Goal: Task Accomplishment & Management: Complete application form

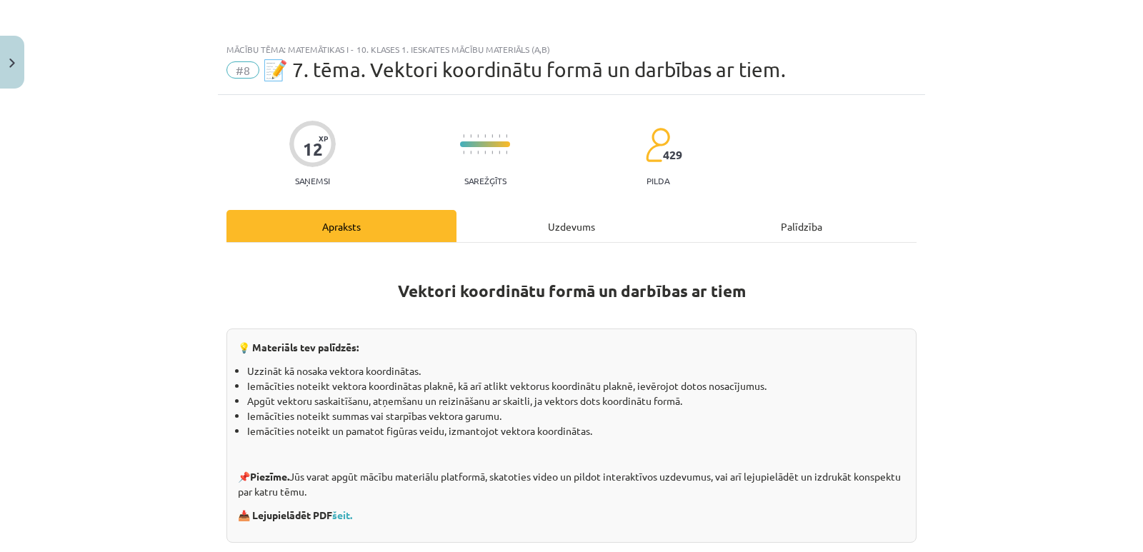
click at [556, 221] on div "Uzdevums" at bounding box center [571, 226] width 230 height 32
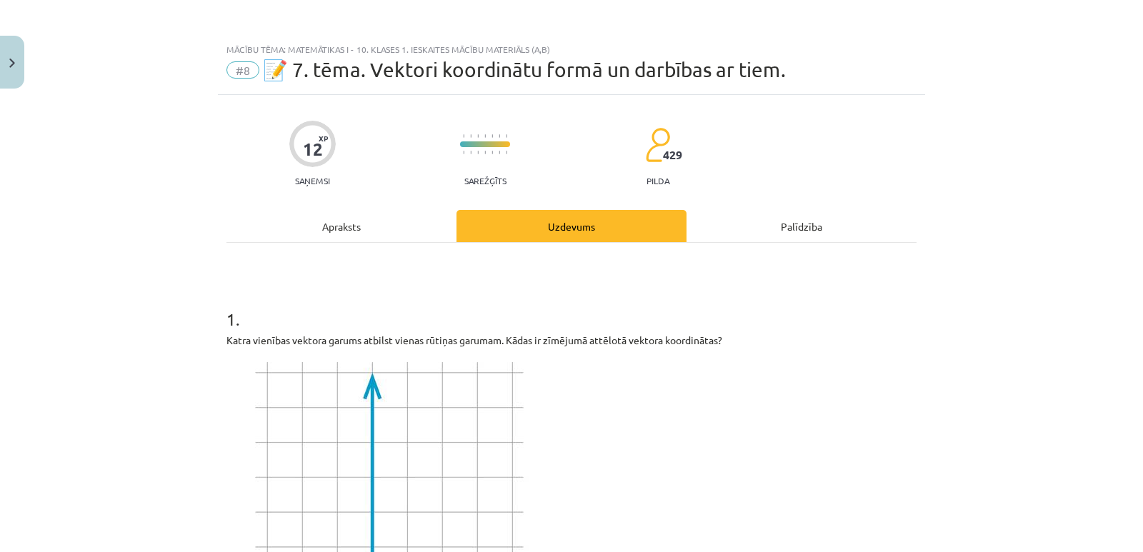
click at [343, 223] on div "Apraksts" at bounding box center [341, 226] width 230 height 32
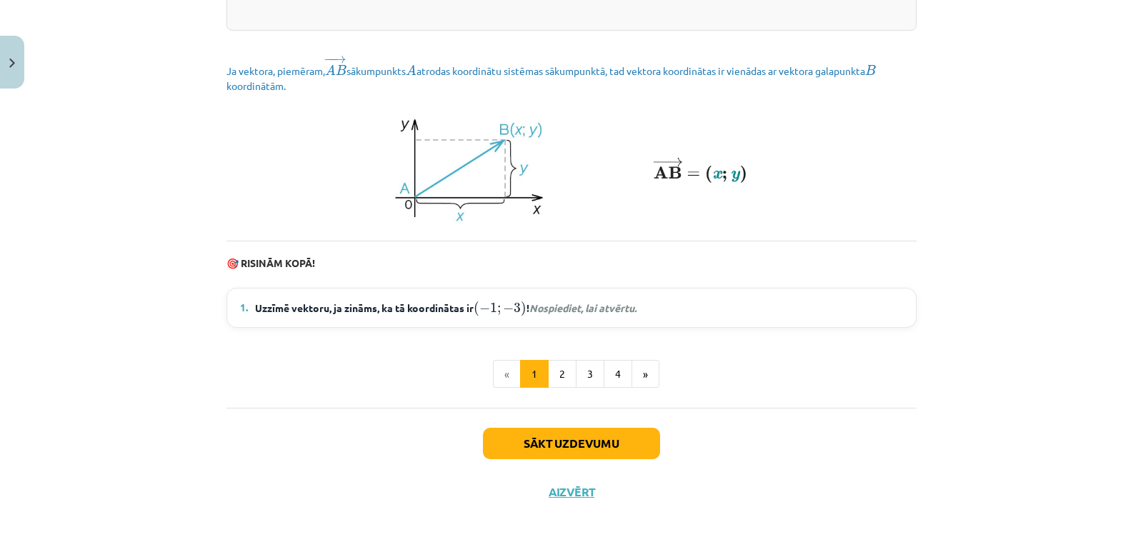
scroll to position [1958, 0]
click at [560, 367] on button "2" at bounding box center [562, 374] width 29 height 29
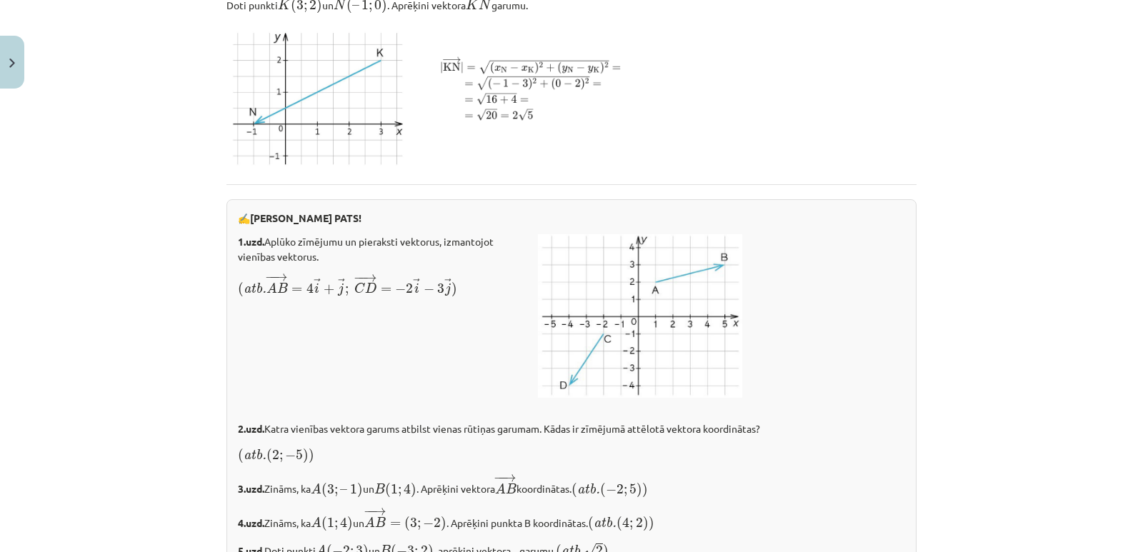
scroll to position [2122, 0]
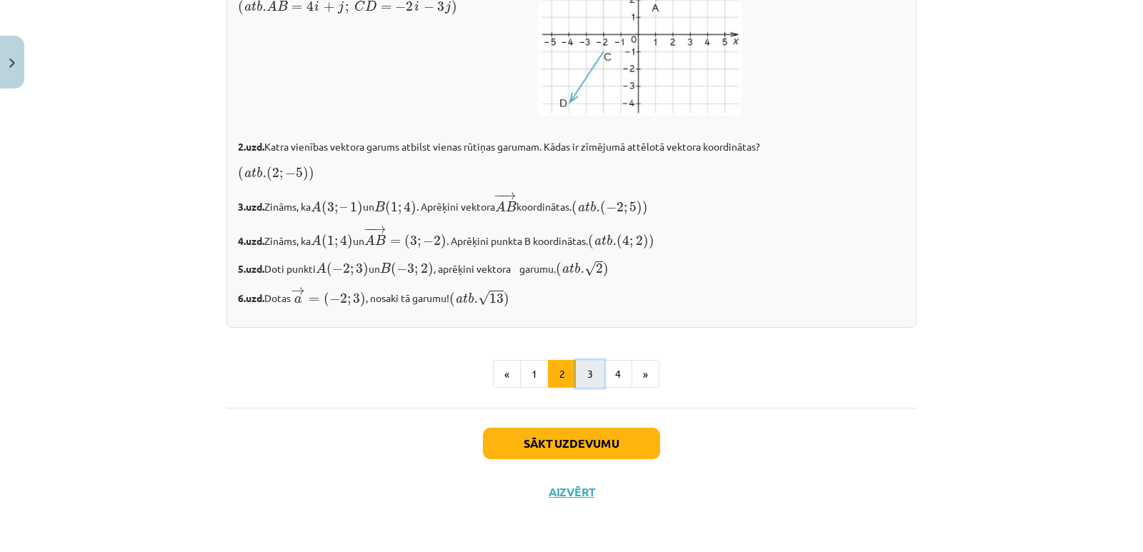
click at [586, 377] on button "3" at bounding box center [590, 374] width 29 height 29
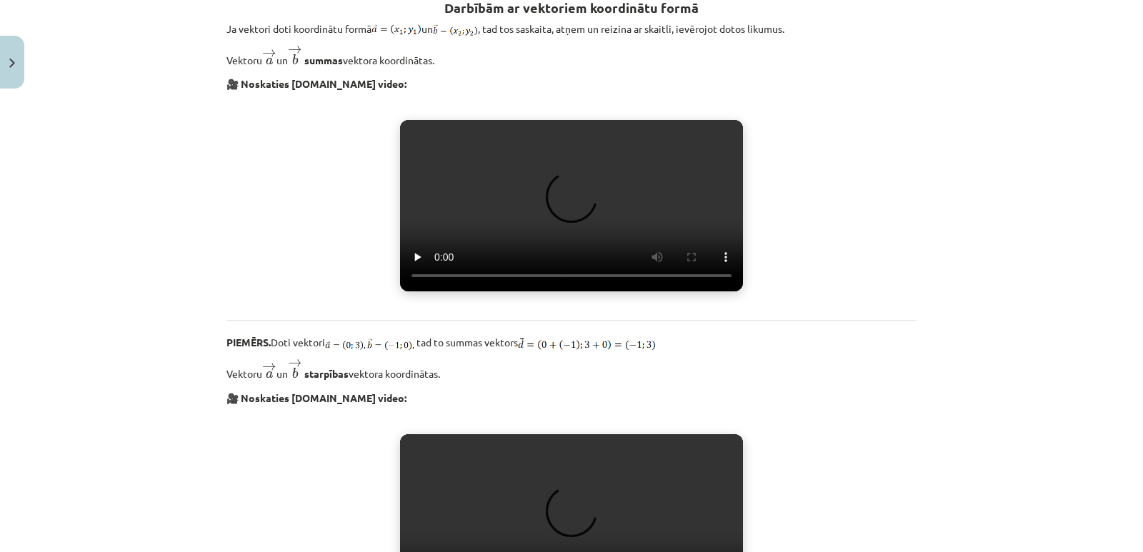
scroll to position [270, 0]
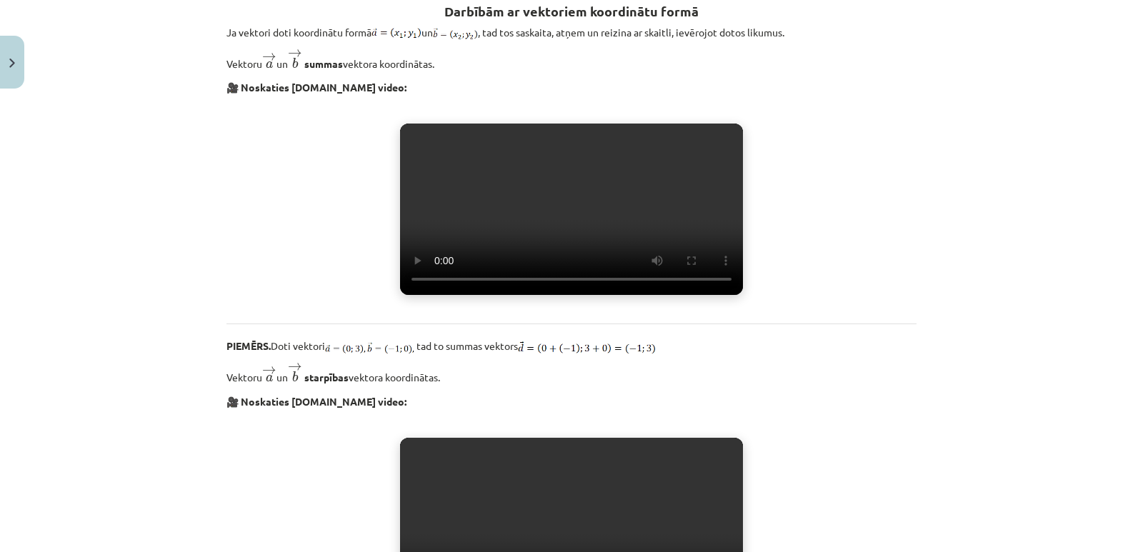
click at [550, 292] on video "Jūsu pārlūkprogramma neatbalsta video atskaņošanu." at bounding box center [571, 209] width 343 height 171
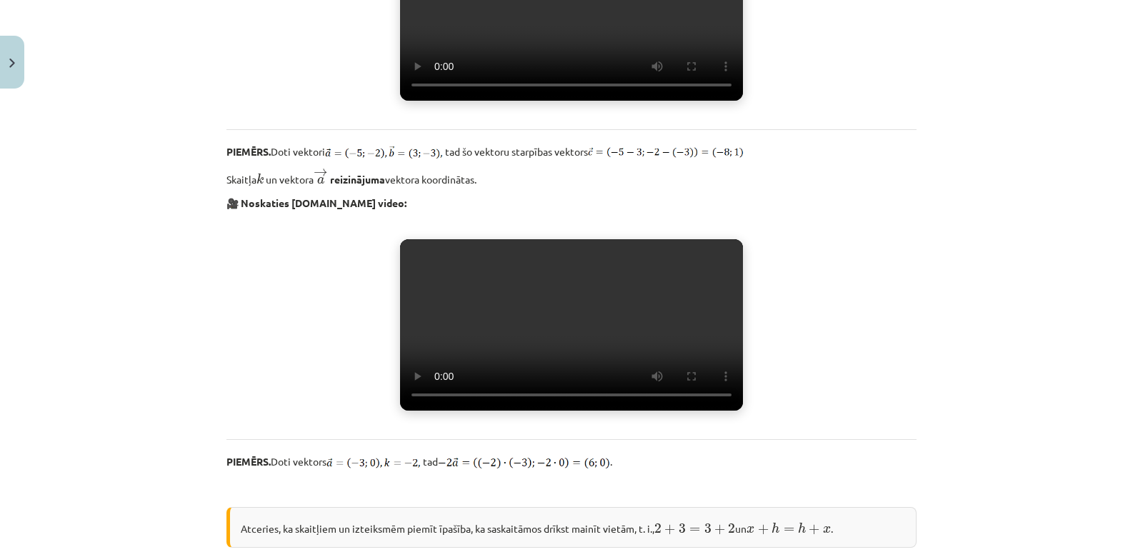
scroll to position [770, 0]
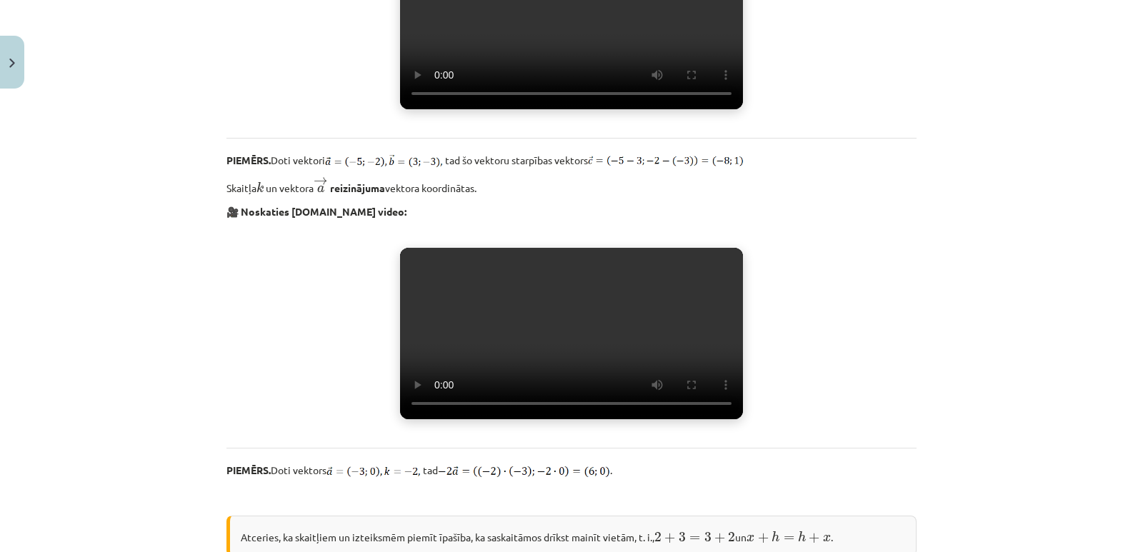
click at [522, 109] on video "Jūsu pārlūkprogramma neatbalsta video atskaņošanu." at bounding box center [571, 23] width 343 height 171
click at [449, 109] on video "Jūsu pārlūkprogramma neatbalsta video atskaņošanu." at bounding box center [571, 23] width 343 height 171
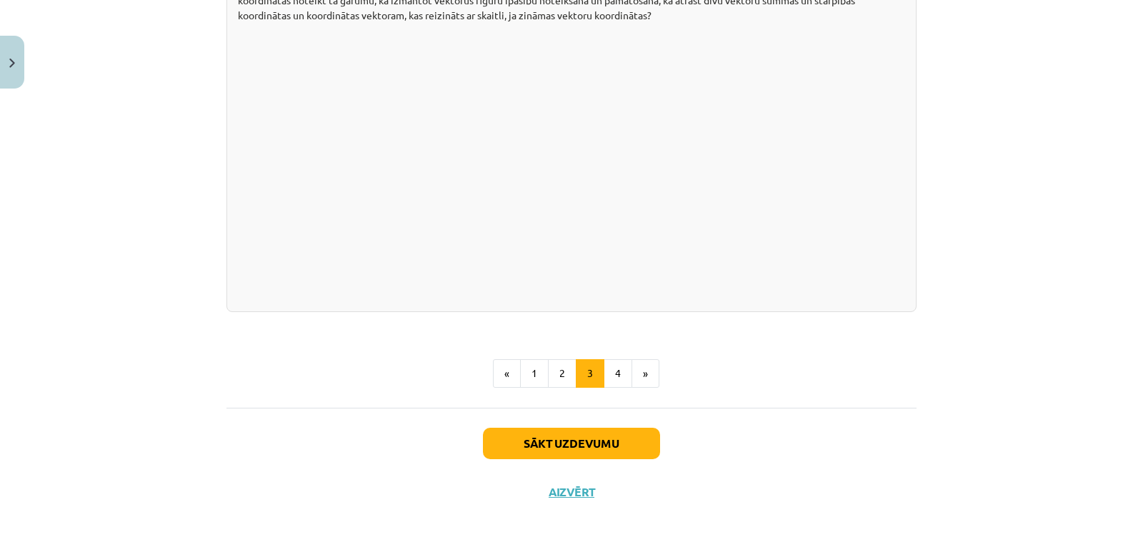
scroll to position [2788, 0]
click at [608, 388] on button "4" at bounding box center [617, 373] width 29 height 29
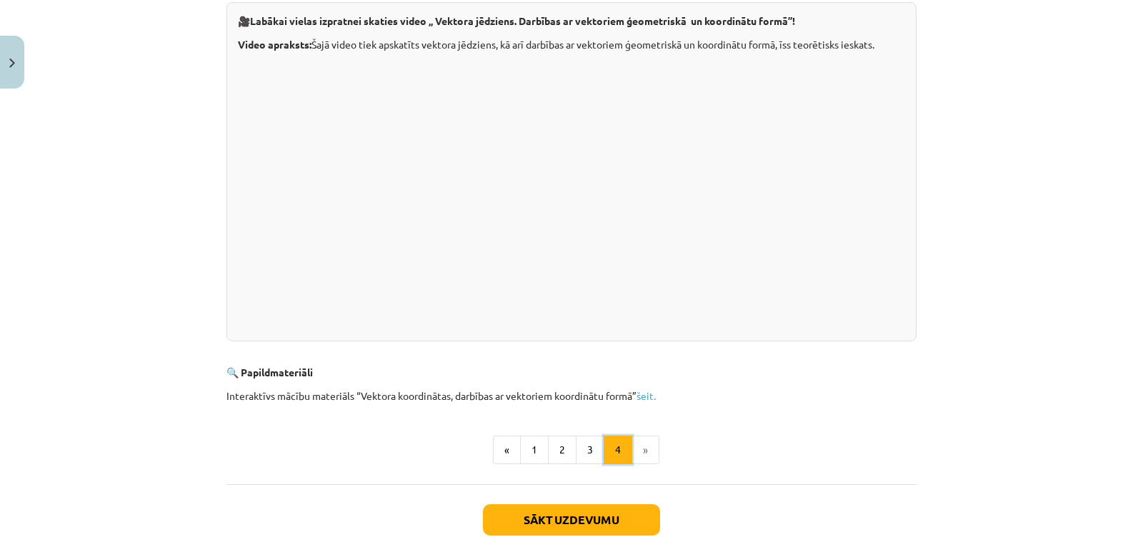
scroll to position [357, 0]
click at [641, 393] on link "šeit." at bounding box center [645, 394] width 19 height 13
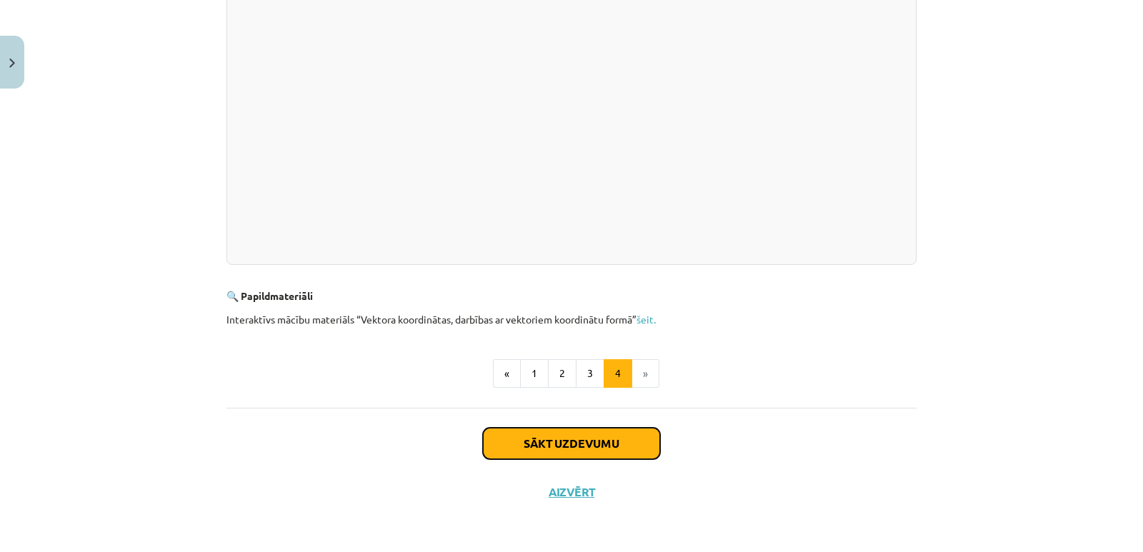
click at [573, 441] on button "Sākt uzdevumu" at bounding box center [571, 443] width 177 height 31
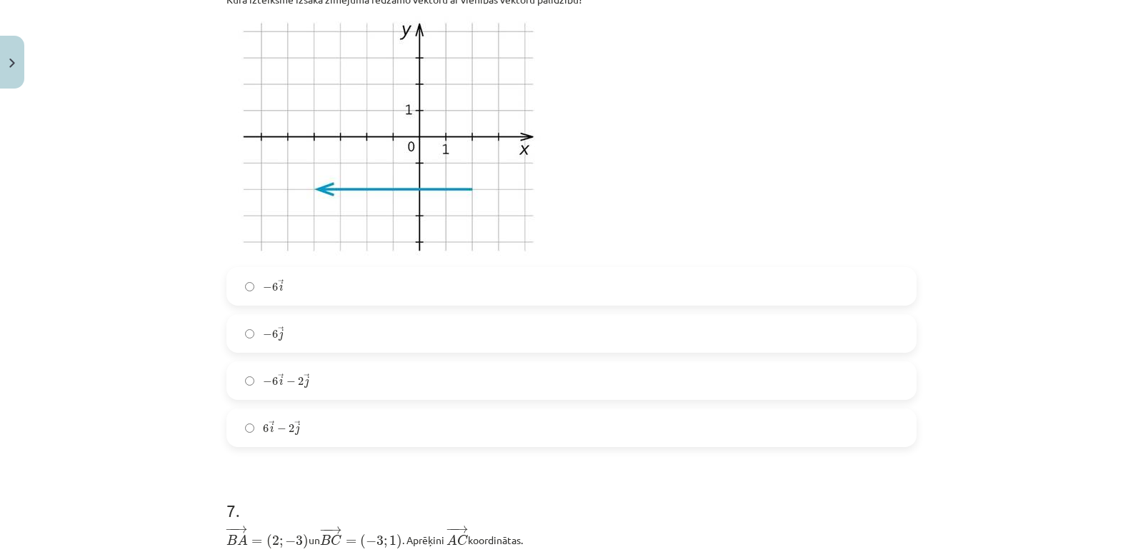
scroll to position [2260, 0]
click at [253, 491] on h1 "7 ." at bounding box center [571, 497] width 690 height 44
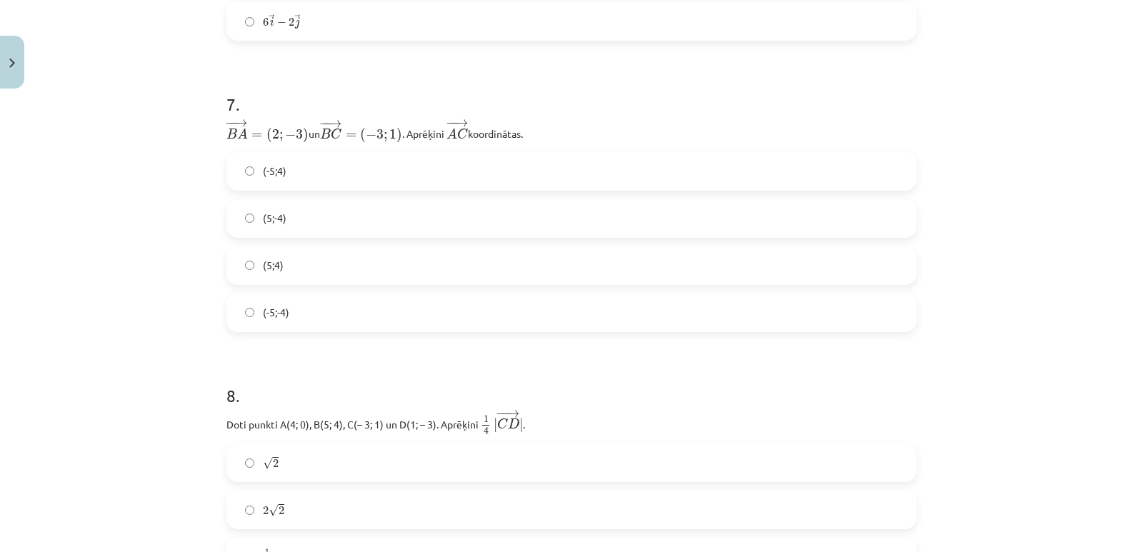
scroll to position [2689, 0]
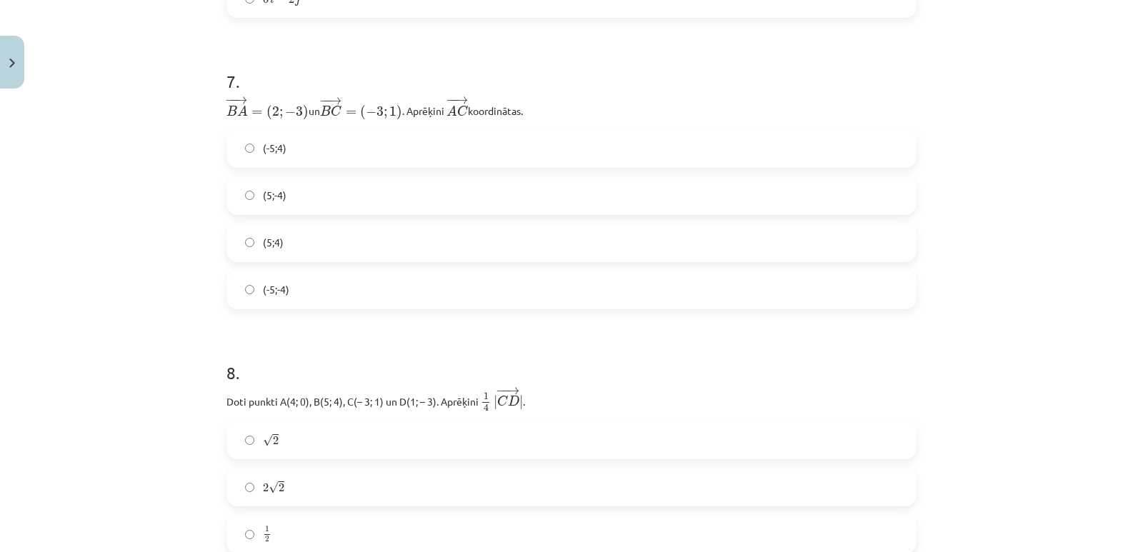
click at [349, 344] on h1 "8 ." at bounding box center [571, 360] width 690 height 44
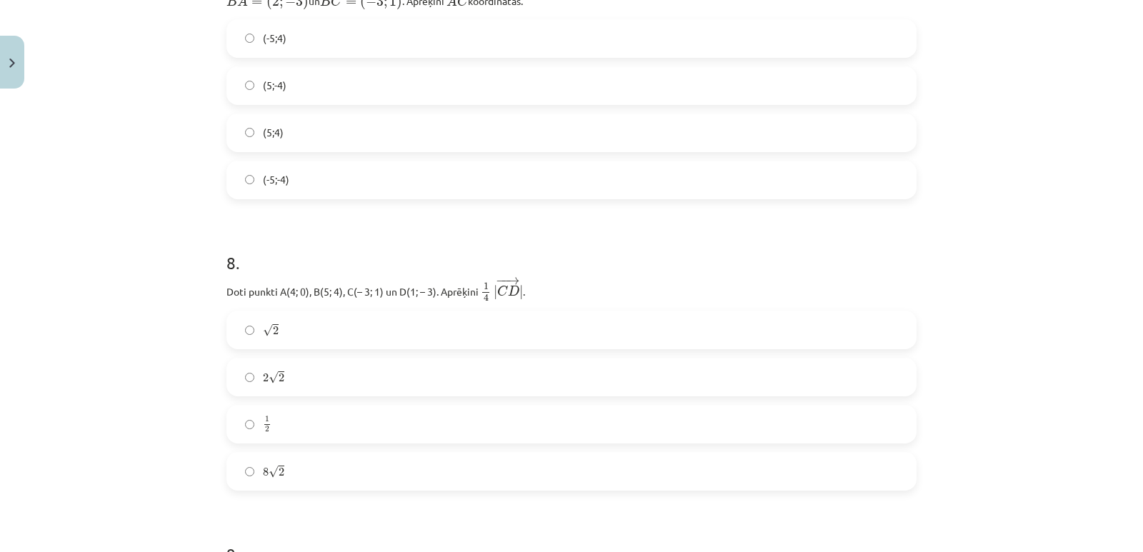
scroll to position [2831, 0]
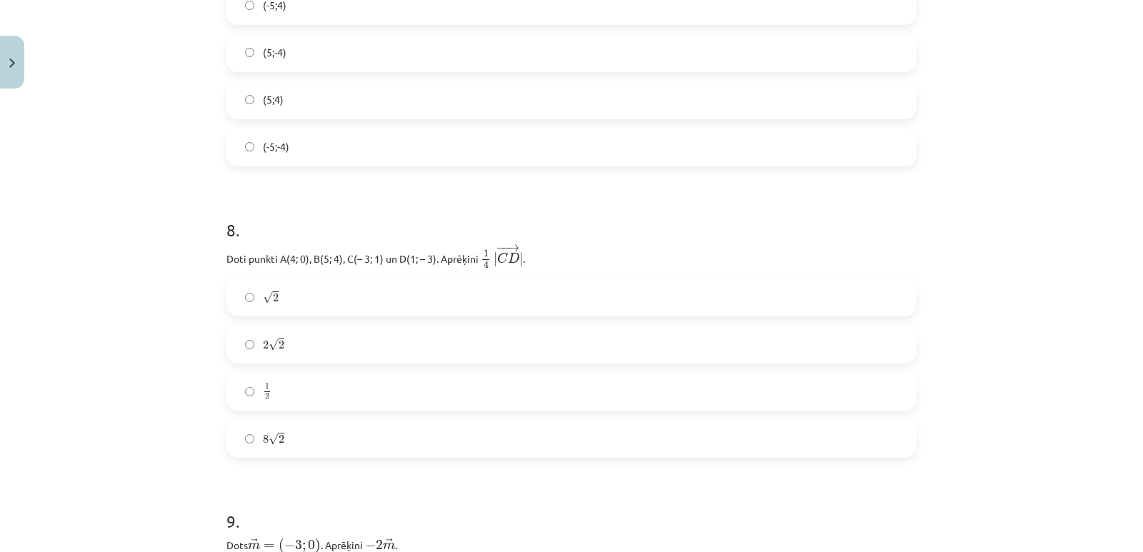
click at [325, 500] on h1 "9 ." at bounding box center [571, 508] width 690 height 44
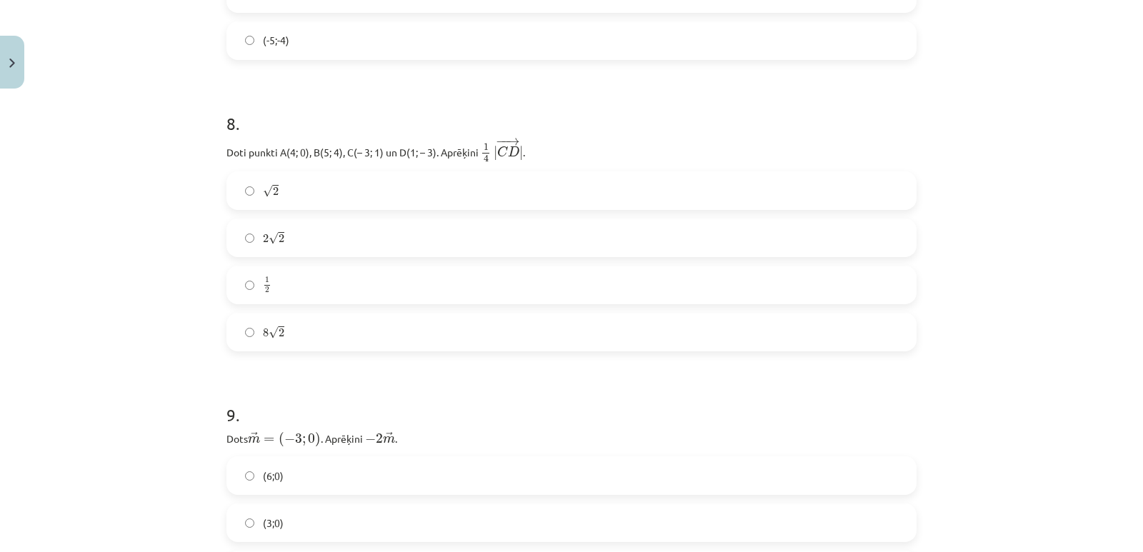
scroll to position [2903, 0]
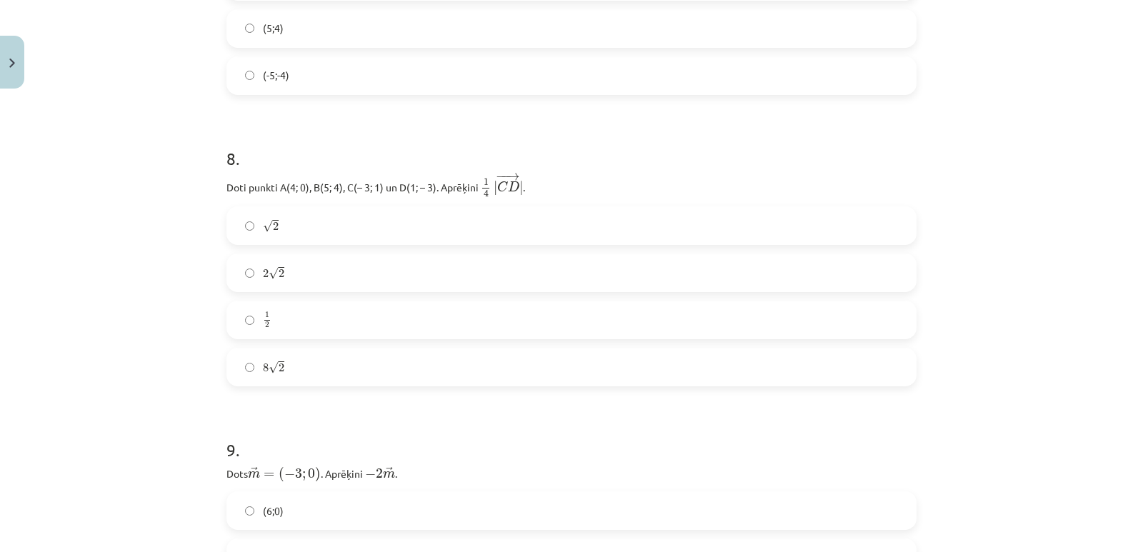
drag, startPoint x: 478, startPoint y: 176, endPoint x: 531, endPoint y: 176, distance: 53.6
click at [531, 176] on p "Doti punkti A(4; 0), B(5; 4), C(– 3; 1) un D(1; – 3). Aprēķini ﻿ 1 4 | − − → C …" at bounding box center [571, 185] width 690 height 26
click at [544, 178] on p "Doti punkti A(4; 0), B(5; 4), C(– 3; 1) un D(1; – 3). Aprēķini ﻿ 1 4 | − − → C …" at bounding box center [571, 185] width 690 height 26
click at [331, 416] on h1 "9 ." at bounding box center [571, 437] width 690 height 44
click at [9, 61] on button "Close" at bounding box center [12, 62] width 24 height 53
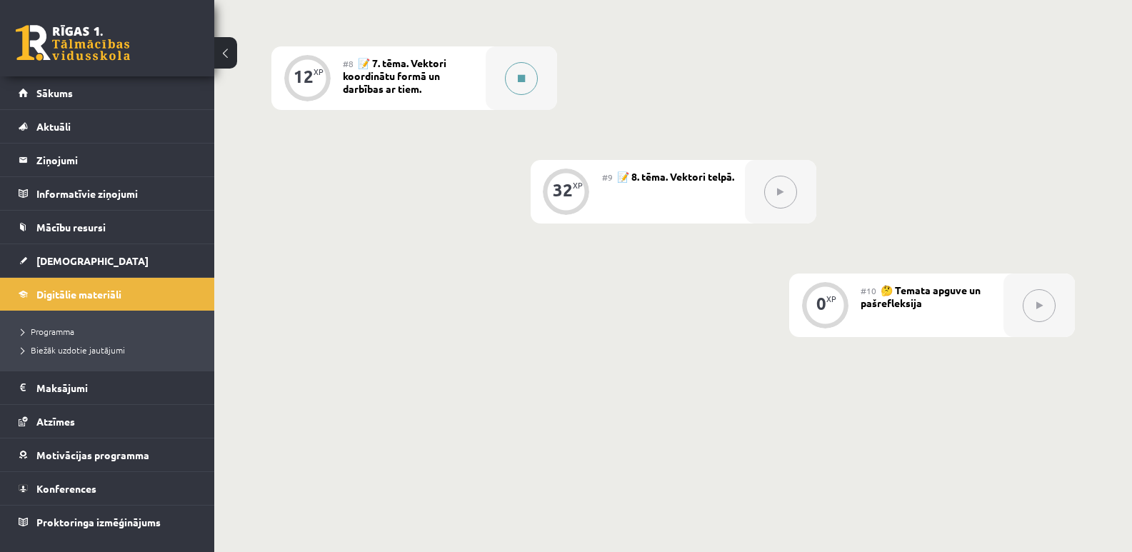
click at [531, 77] on button at bounding box center [521, 78] width 33 height 33
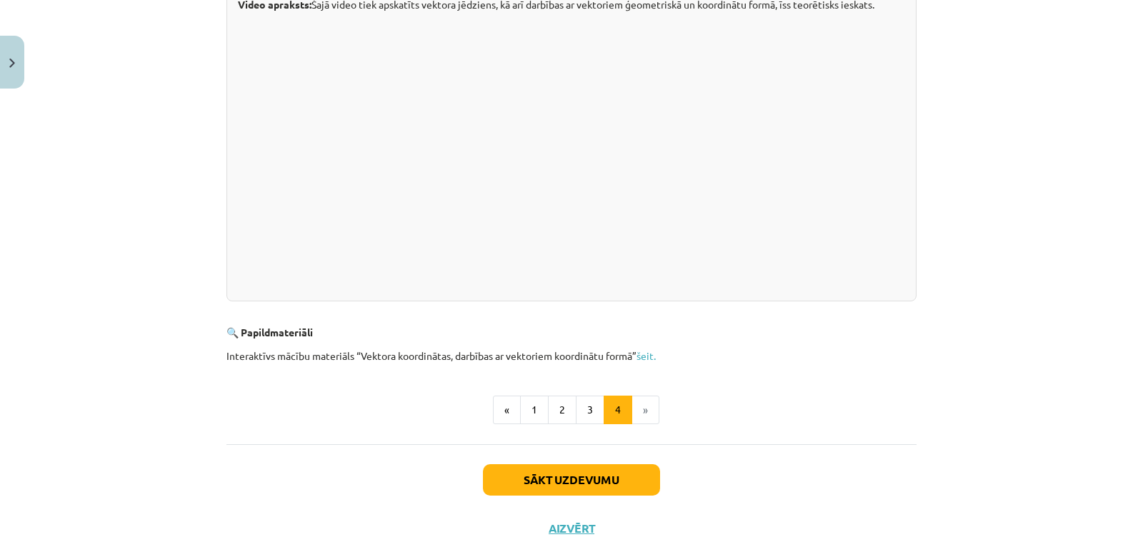
scroll to position [433, 0]
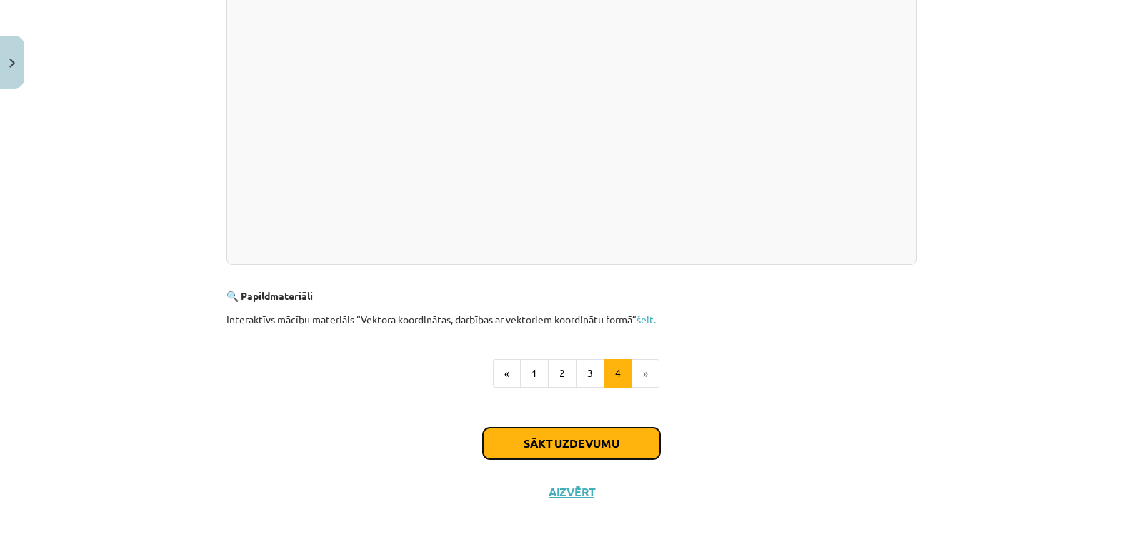
click at [619, 452] on button "Sākt uzdevumu" at bounding box center [571, 443] width 177 height 31
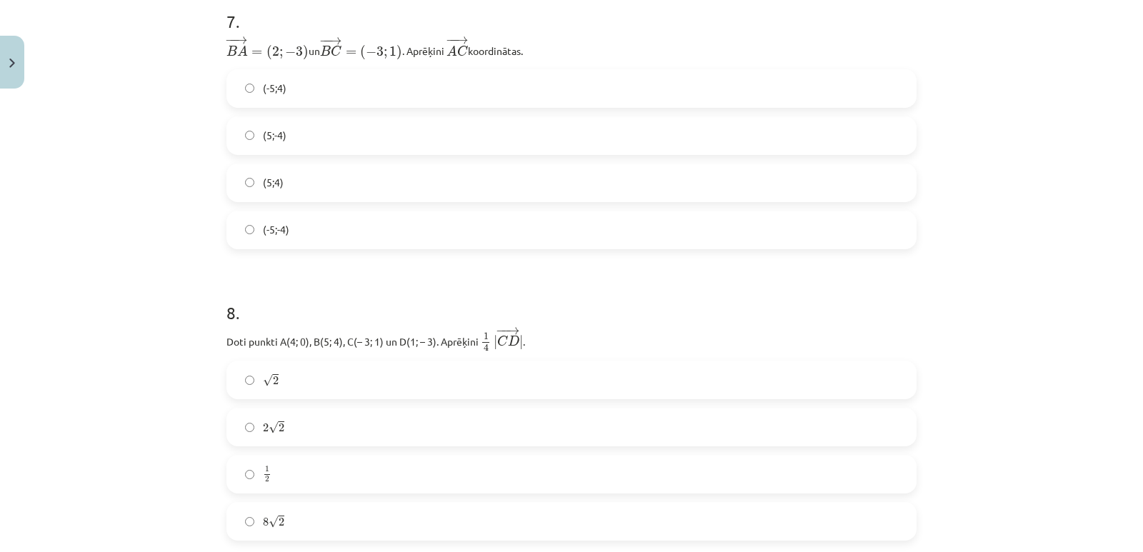
scroll to position [2892, 0]
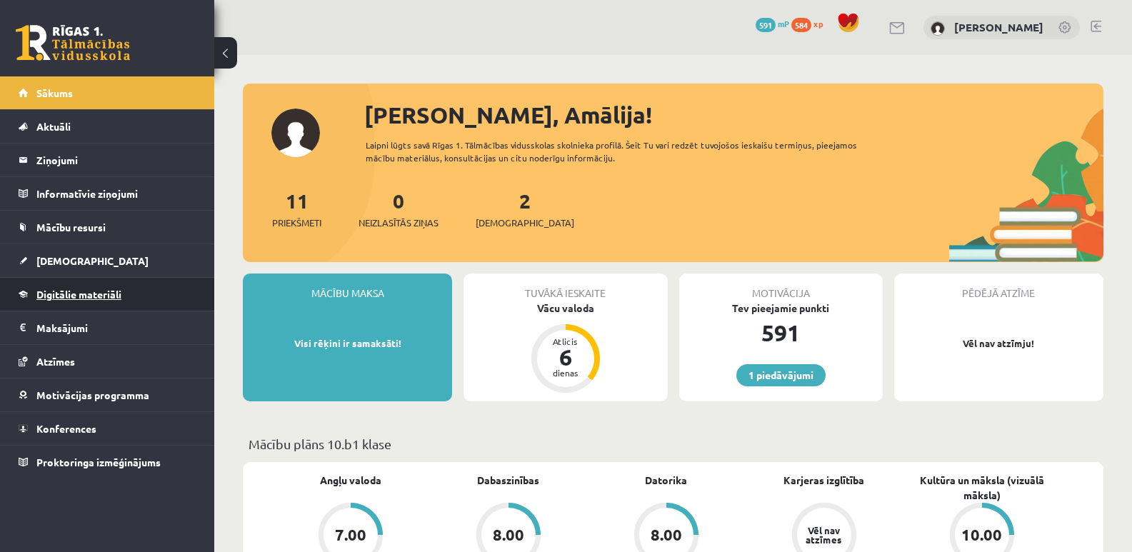
click at [76, 286] on link "Digitālie materiāli" at bounding box center [108, 294] width 178 height 33
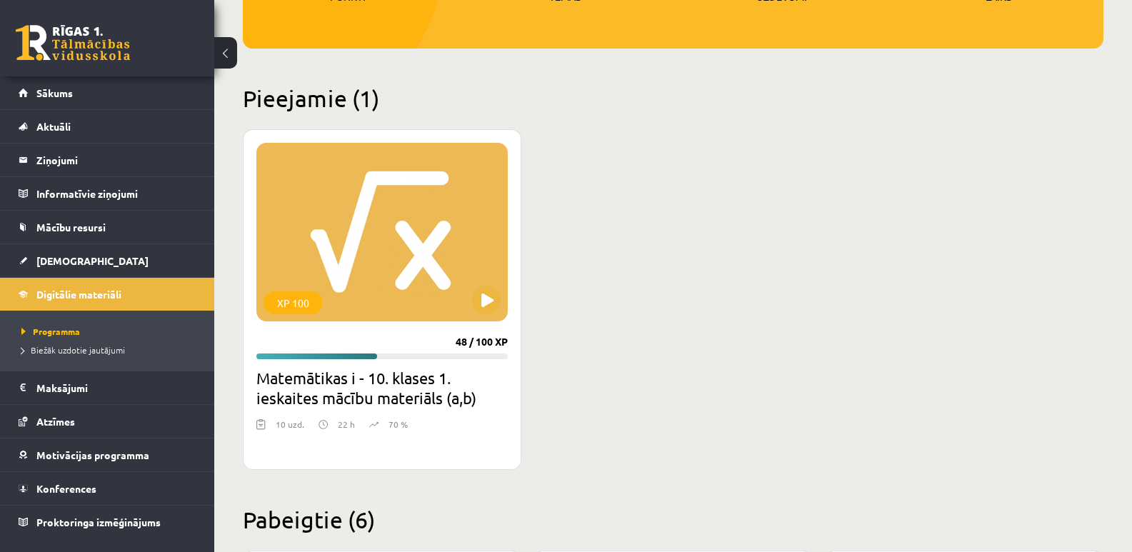
scroll to position [286, 0]
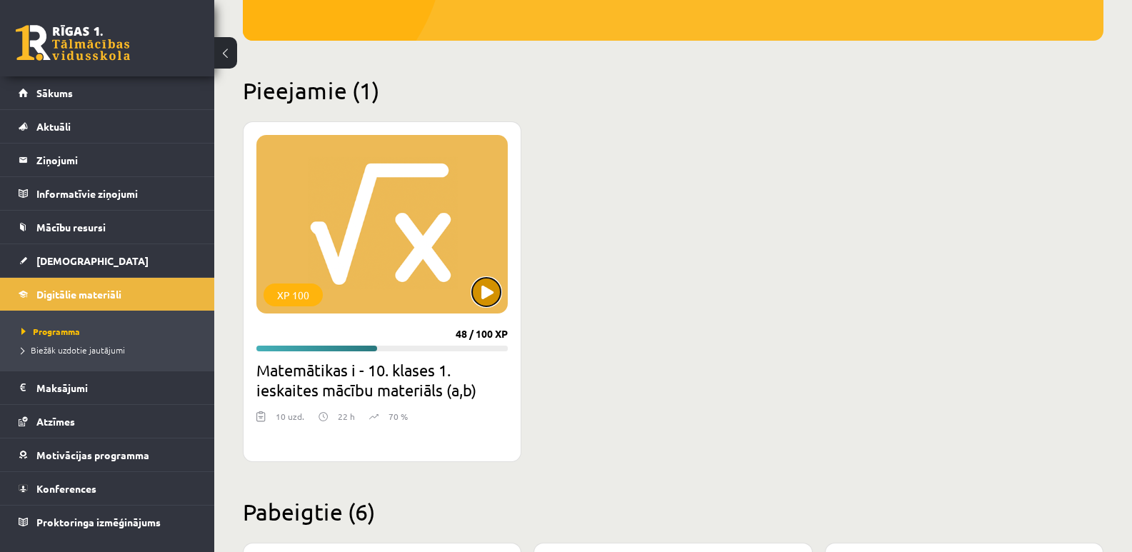
click at [487, 294] on button at bounding box center [486, 292] width 29 height 29
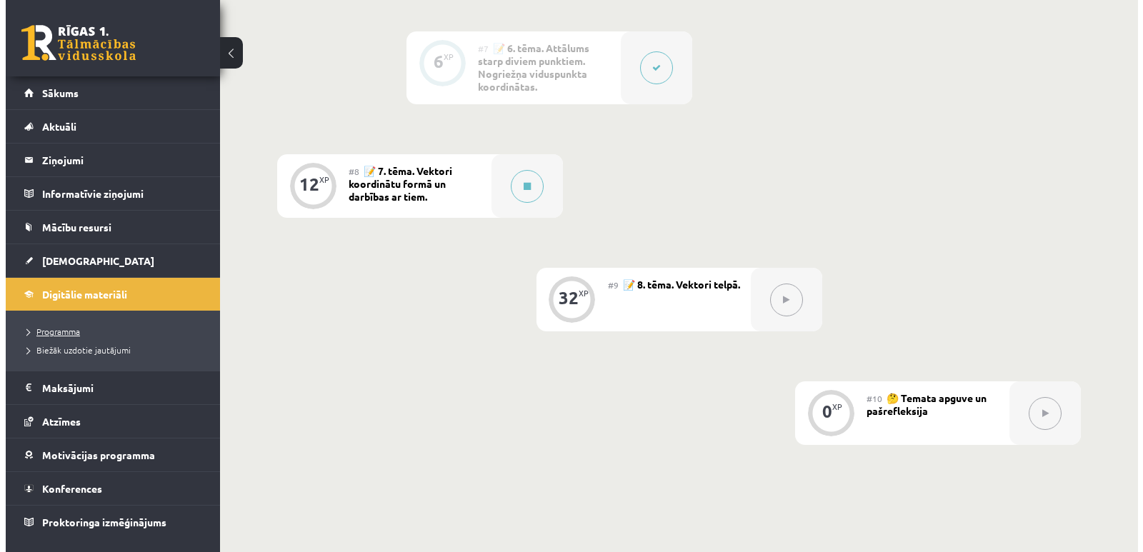
scroll to position [963, 0]
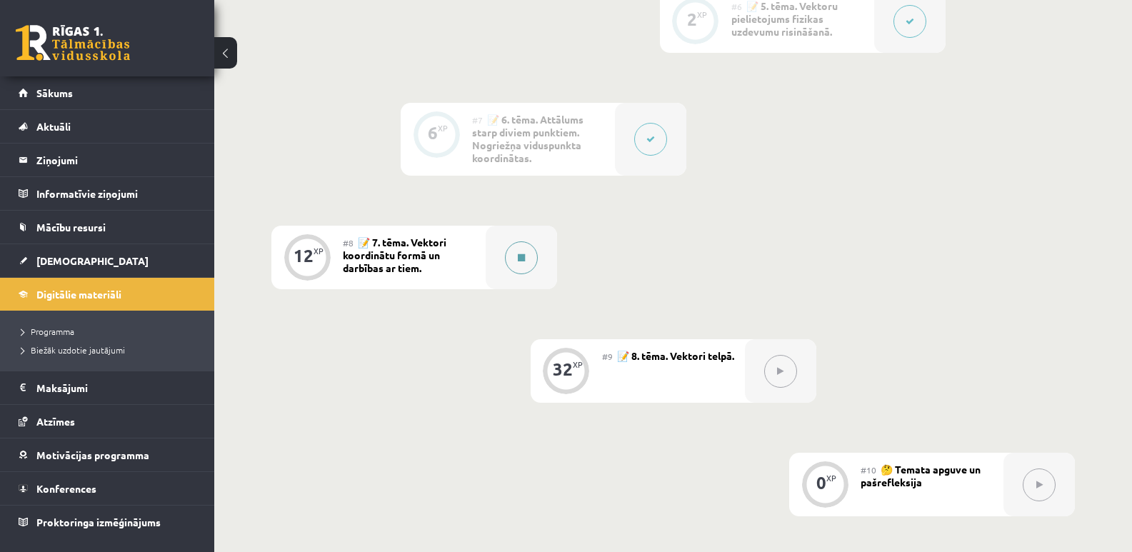
click at [526, 259] on button at bounding box center [521, 257] width 33 height 33
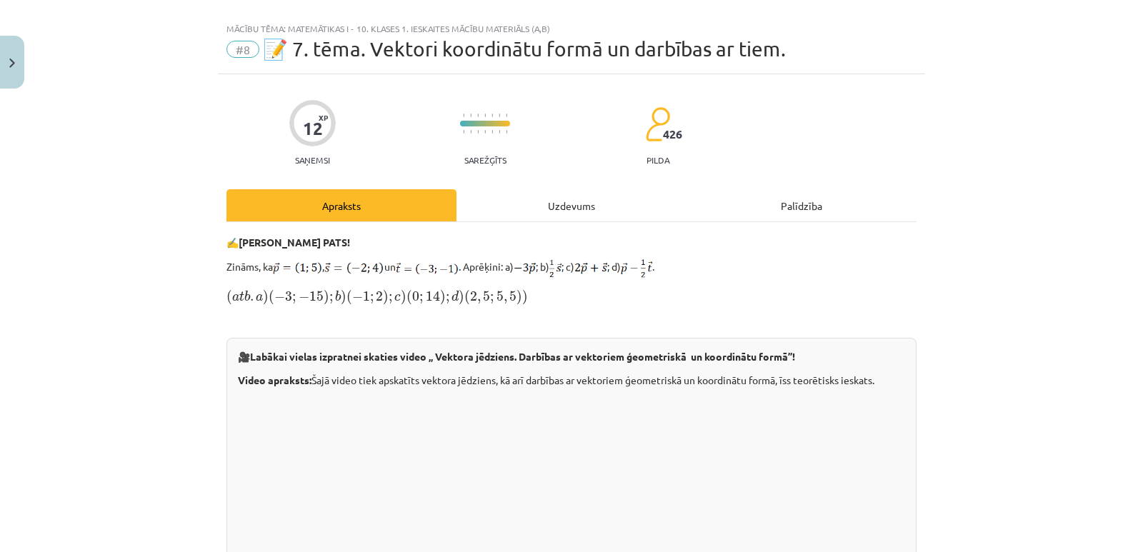
scroll to position [0, 0]
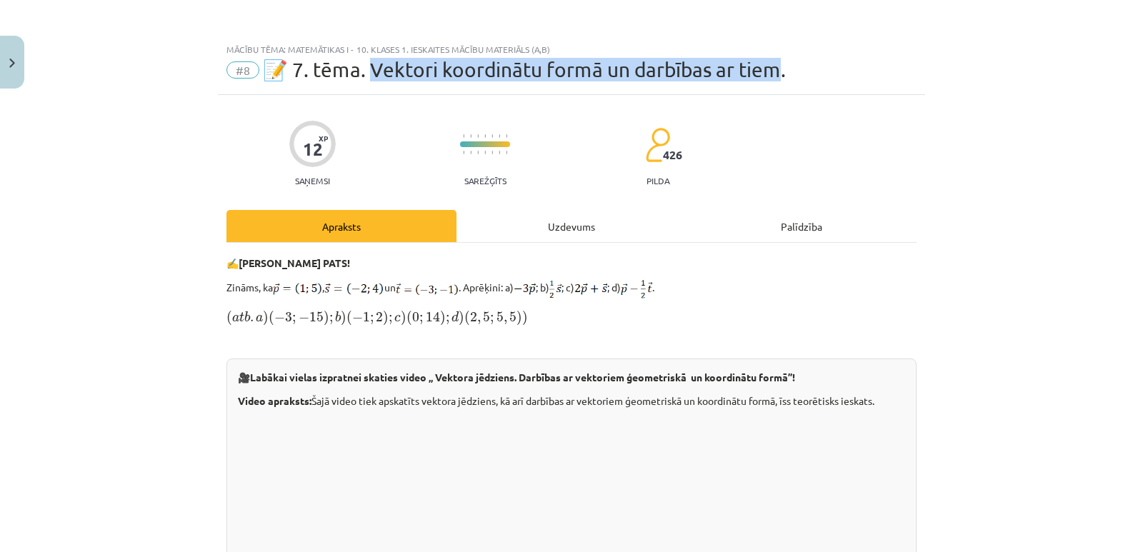
drag, startPoint x: 369, startPoint y: 69, endPoint x: 775, endPoint y: 74, distance: 406.4
click at [775, 74] on span "📝 7. tēma. Vektori koordinātu formā un darbības ar tiem." at bounding box center [524, 70] width 523 height 24
copy span "ektori koordinātu formā un darbības ar tiem."
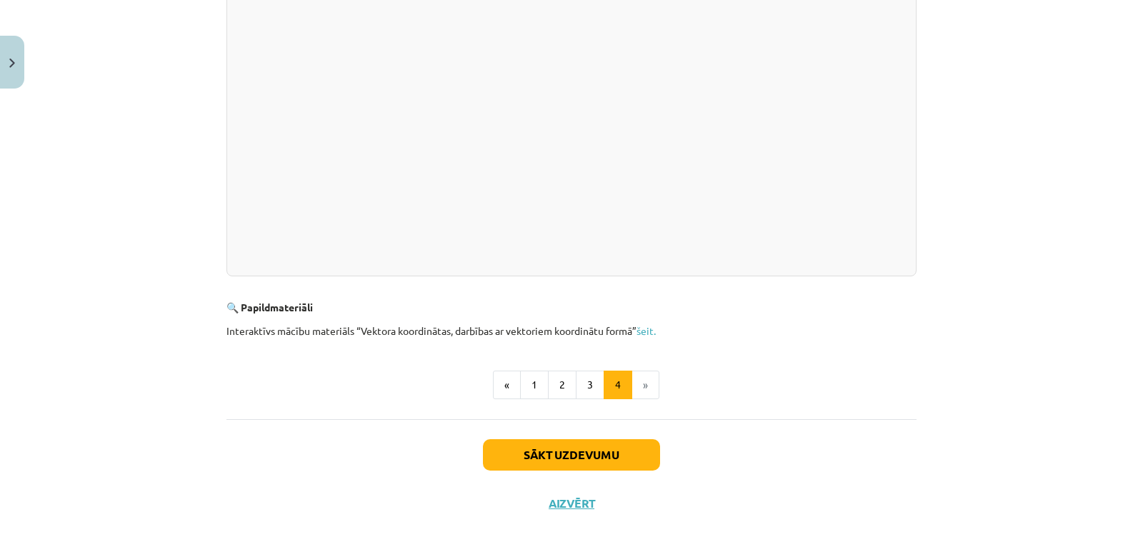
scroll to position [433, 0]
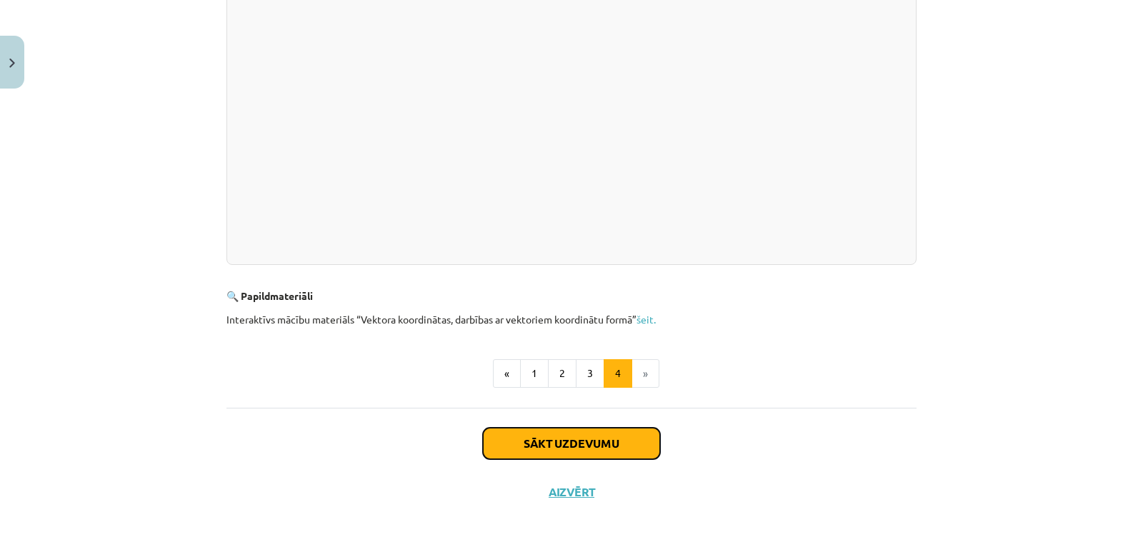
click at [588, 452] on button "Sākt uzdevumu" at bounding box center [571, 443] width 177 height 31
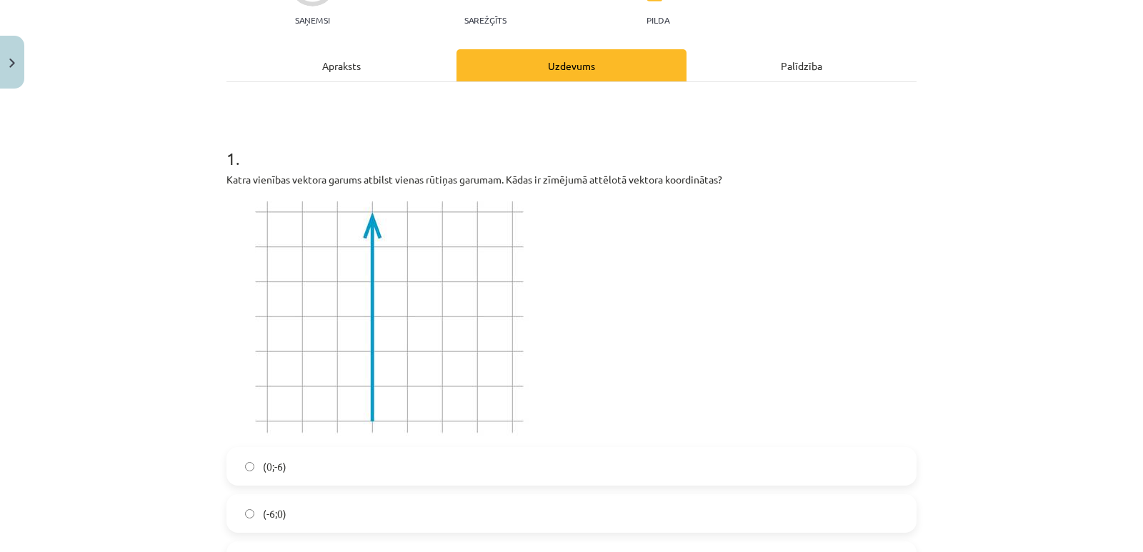
scroll to position [0, 0]
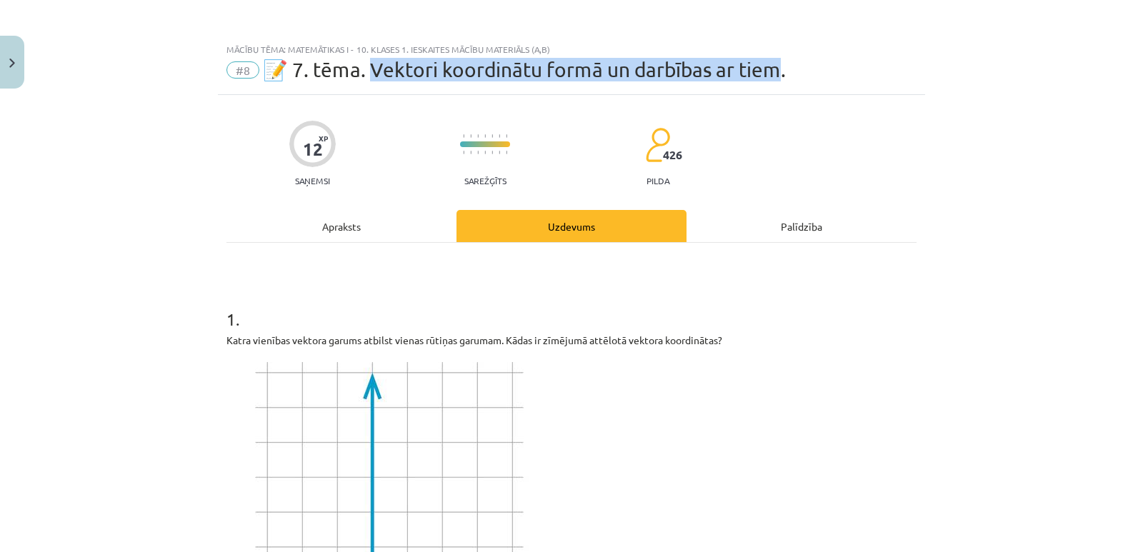
copy span "ektori koordinātu formā un darbības ar tiem."
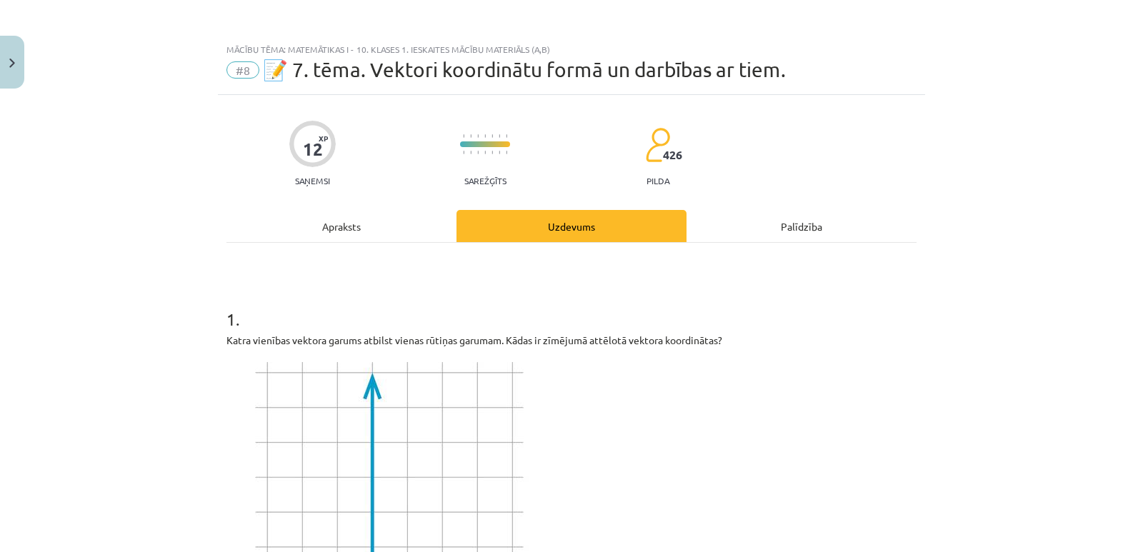
click at [678, 343] on p "Katra vienības vektora garums atbilst vienas rūtiņas garumam. Kādas ir zīmējumā…" at bounding box center [571, 340] width 690 height 15
click at [327, 229] on div "Apraksts" at bounding box center [341, 226] width 230 height 32
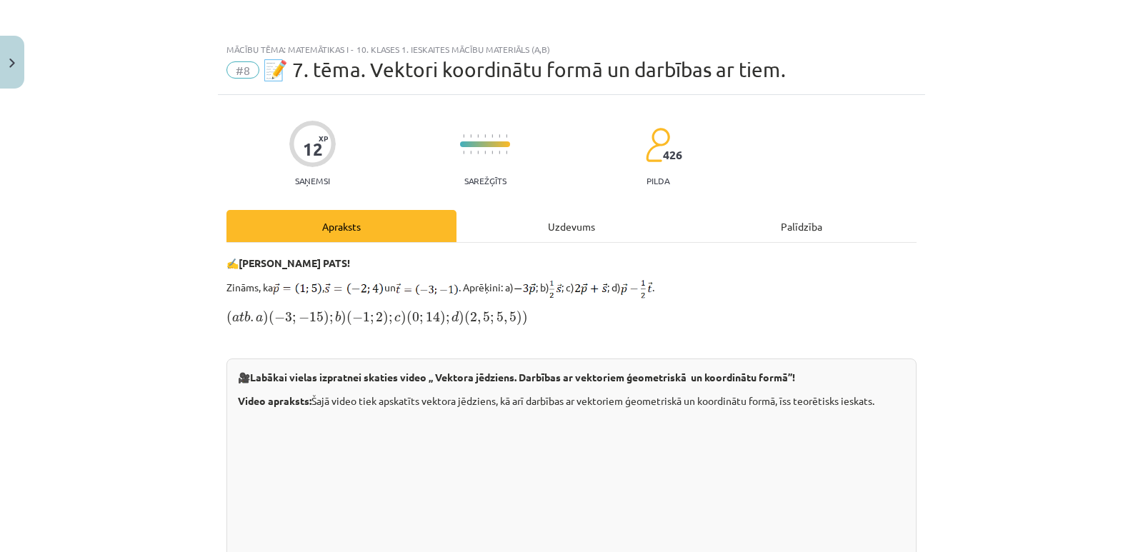
scroll to position [71, 0]
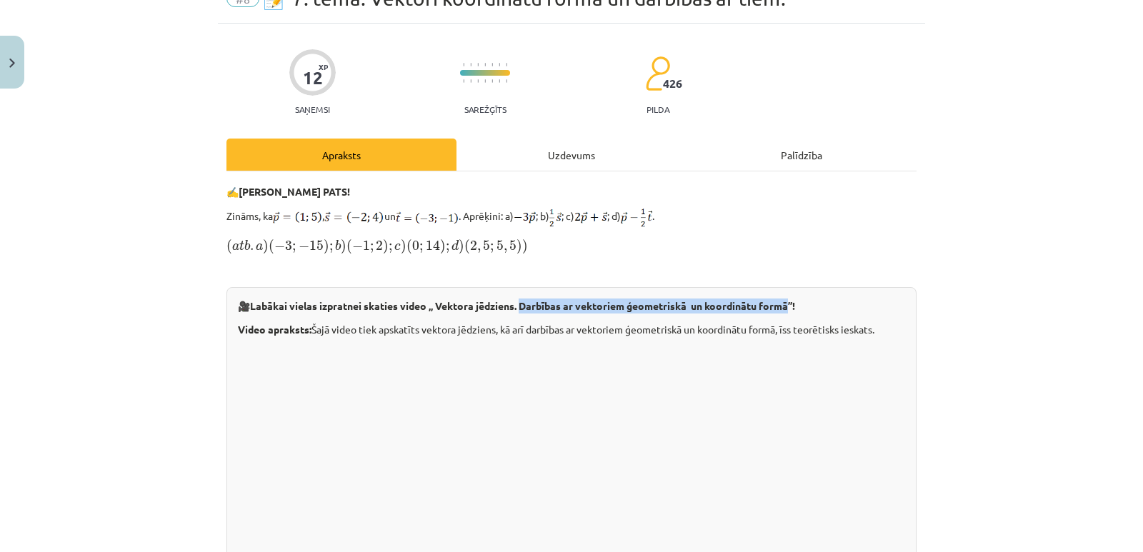
drag, startPoint x: 521, startPoint y: 304, endPoint x: 791, endPoint y: 310, distance: 270.0
click at [791, 310] on b "Labākai vielas izpratnei skaties video „ Vektora jēdziens. Darbības ar vektorie…" at bounding box center [522, 305] width 545 height 13
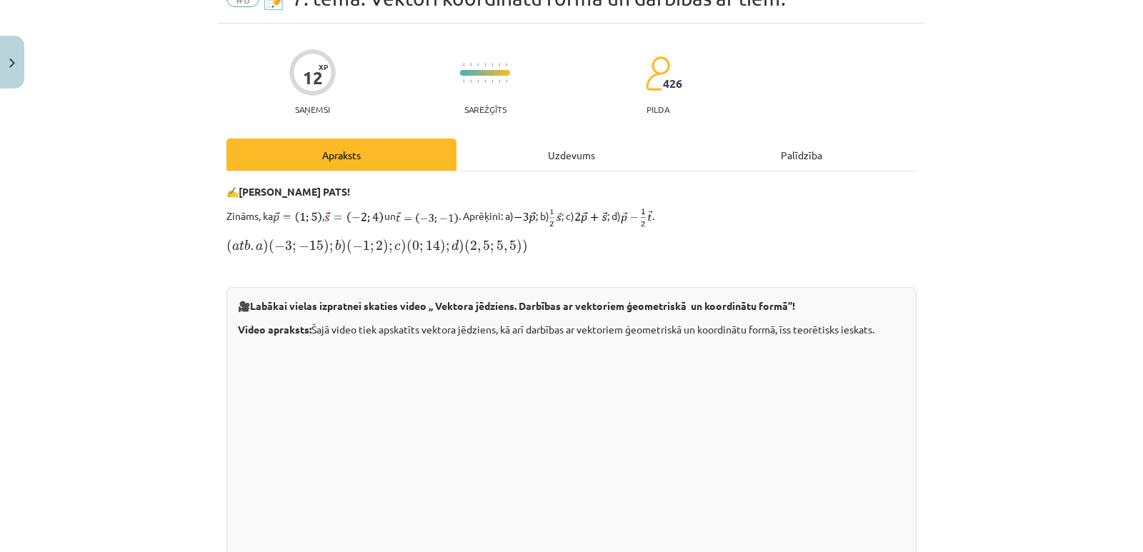
drag, startPoint x: 778, startPoint y: 308, endPoint x: 800, endPoint y: 316, distance: 23.5
click at [800, 316] on div "🎥 Labākai vielas izpratnei skaties video „ Vektora jēdziens. Darbības ar vektor…" at bounding box center [571, 456] width 690 height 339
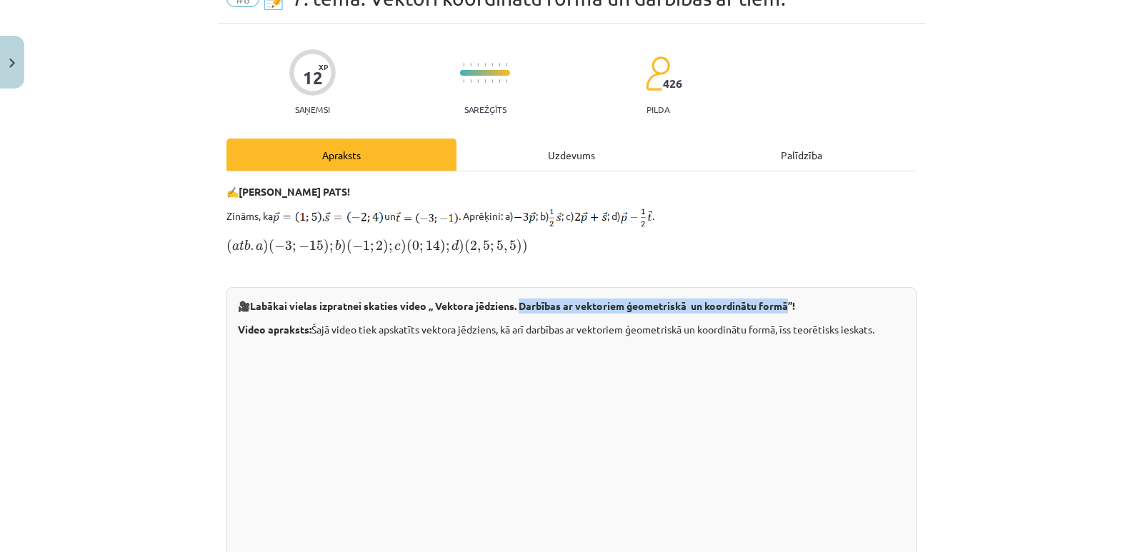
drag, startPoint x: 521, startPoint y: 306, endPoint x: 789, endPoint y: 305, distance: 268.5
click at [789, 305] on b "Labākai vielas izpratnei skaties video „ Vektora jēdziens. Darbības ar vektorie…" at bounding box center [522, 305] width 545 height 13
copy b "Darbības ar vektoriem ģeometriskā un koordinātu formā"
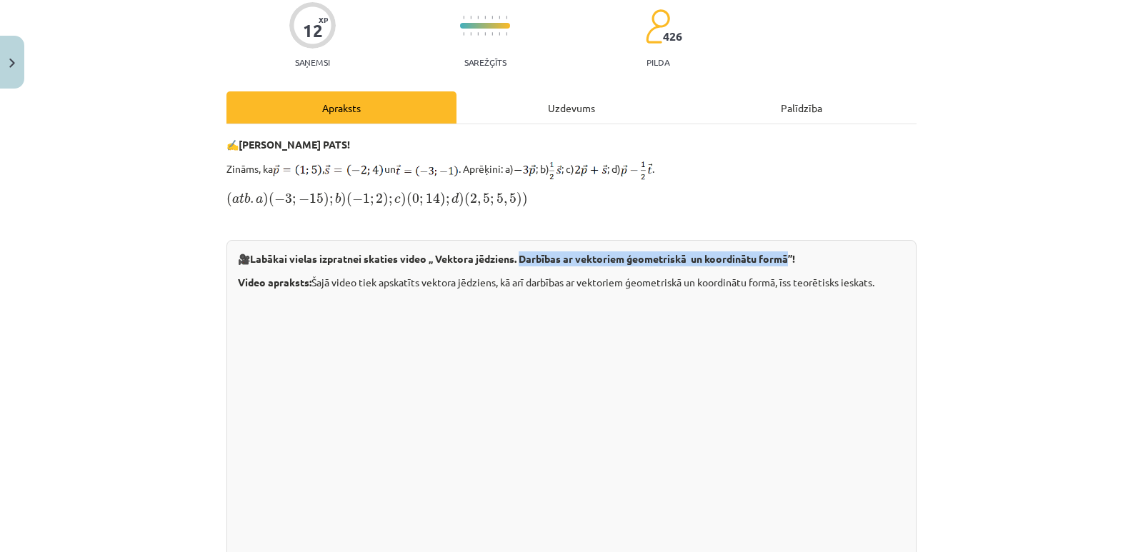
scroll to position [143, 0]
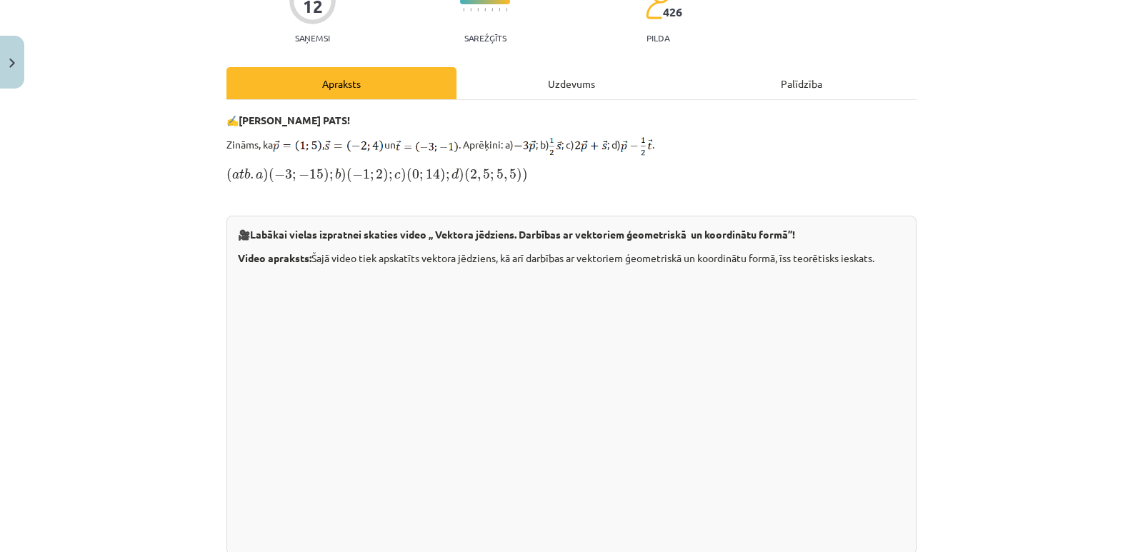
click at [911, 335] on div "12 XP Saņemsi Sarežģīts 426 pilda Apraksts Uzdevums Palīdzība ✍️ RISINI PATS! Z…" at bounding box center [571, 379] width 707 height 854
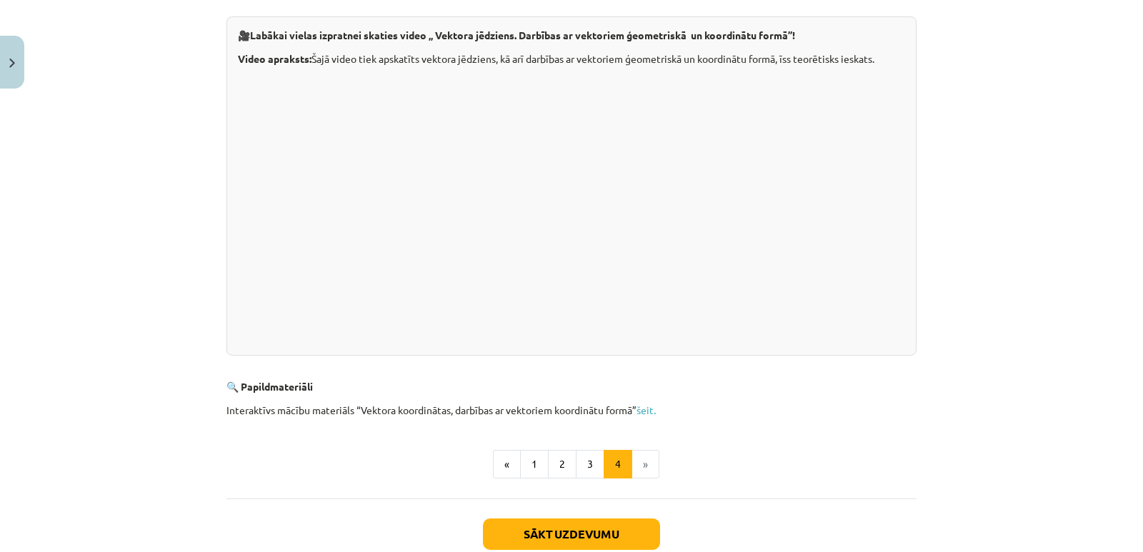
scroll to position [357, 0]
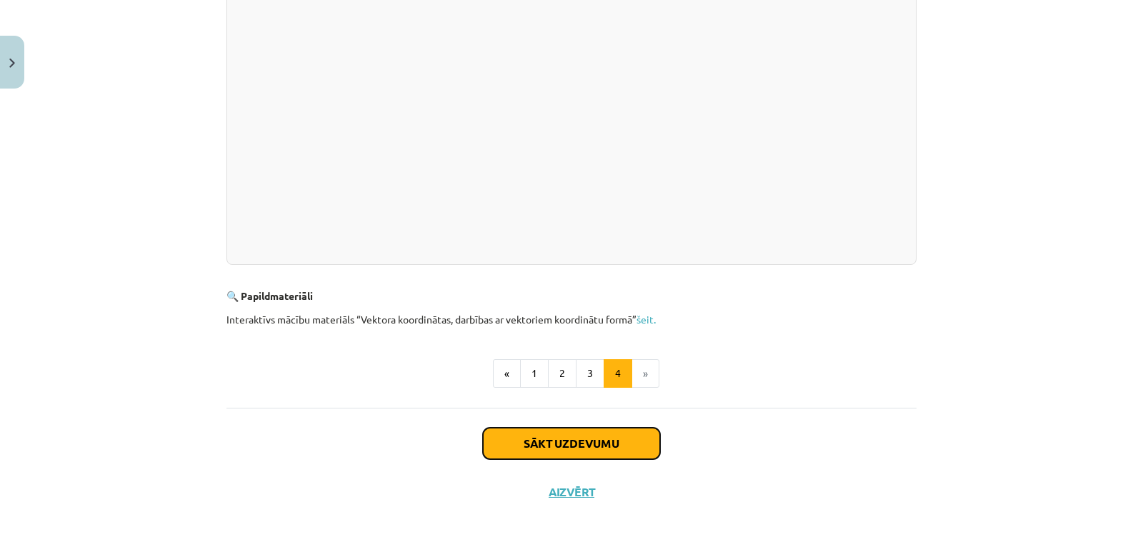
click at [582, 437] on button "Sākt uzdevumu" at bounding box center [571, 443] width 177 height 31
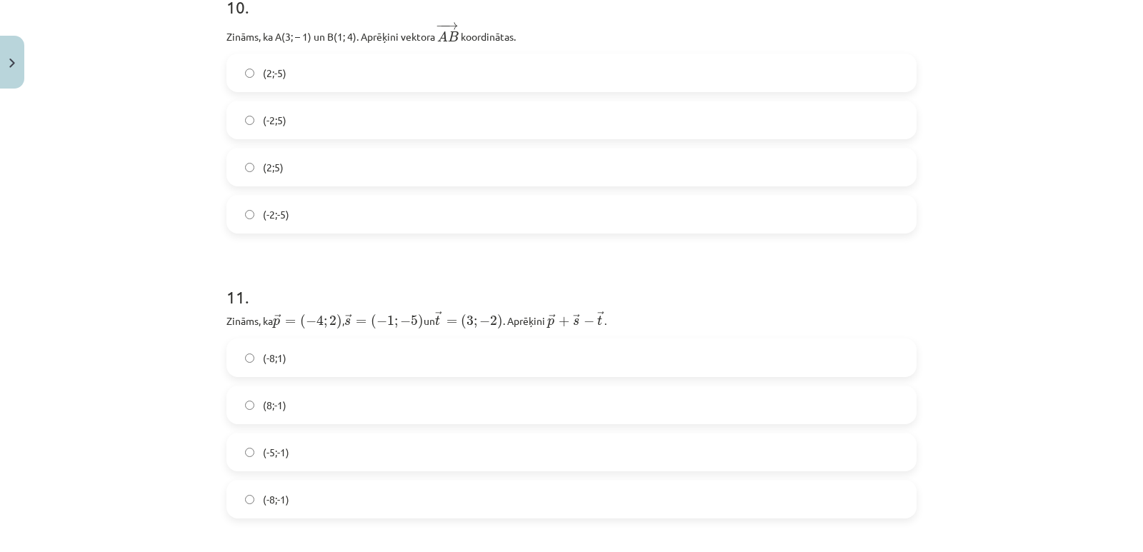
scroll to position [3678, 0]
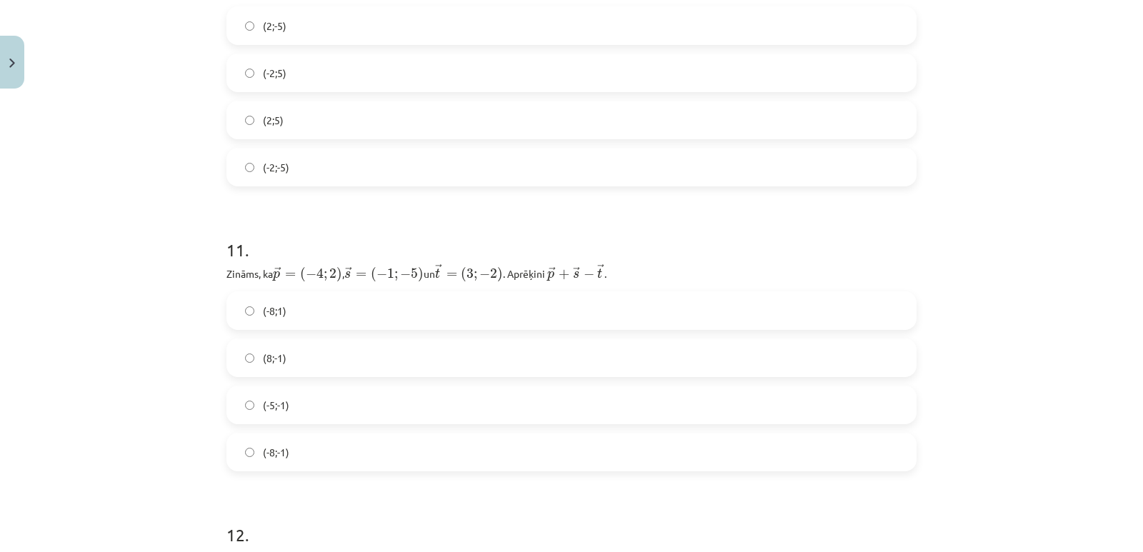
drag, startPoint x: 274, startPoint y: 315, endPoint x: 698, endPoint y: 256, distance: 427.6
click at [698, 256] on h1 "11 ." at bounding box center [571, 237] width 690 height 44
click at [300, 511] on h1 "12 ." at bounding box center [571, 522] width 690 height 44
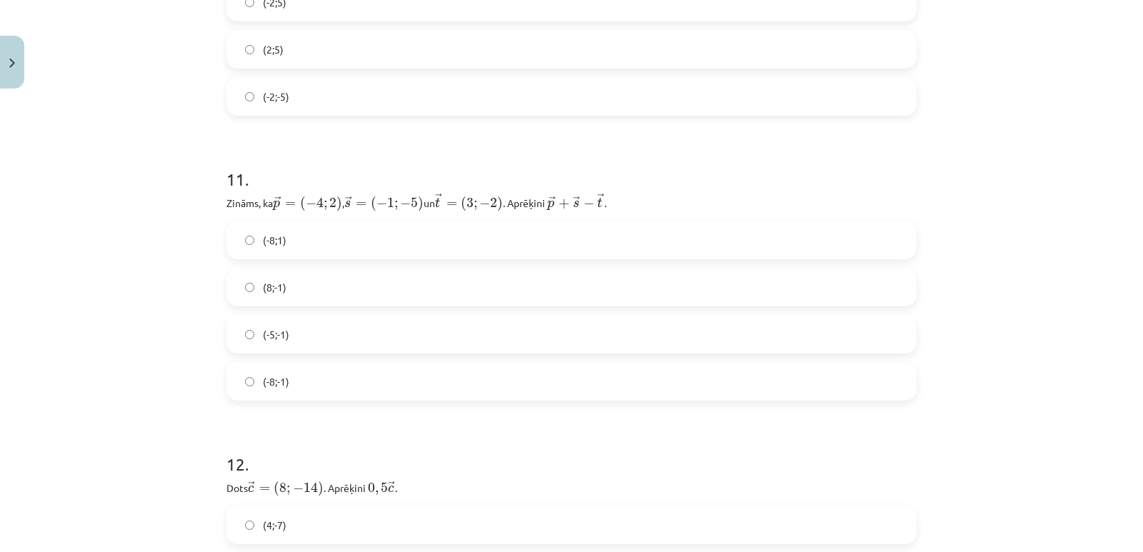
scroll to position [3963, 0]
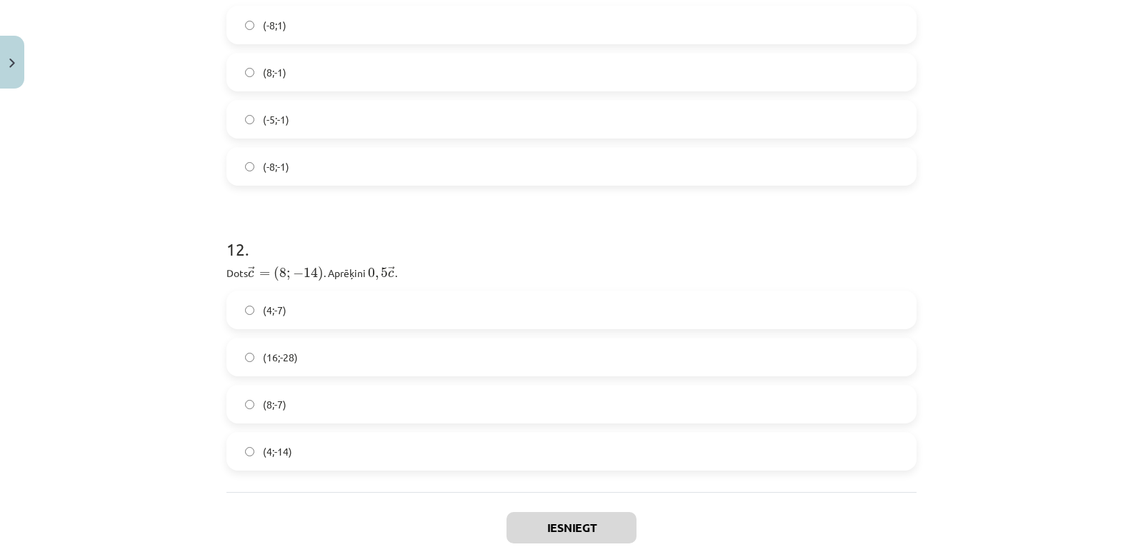
click at [268, 492] on div "Iesniegt Aizvērt" at bounding box center [571, 542] width 690 height 100
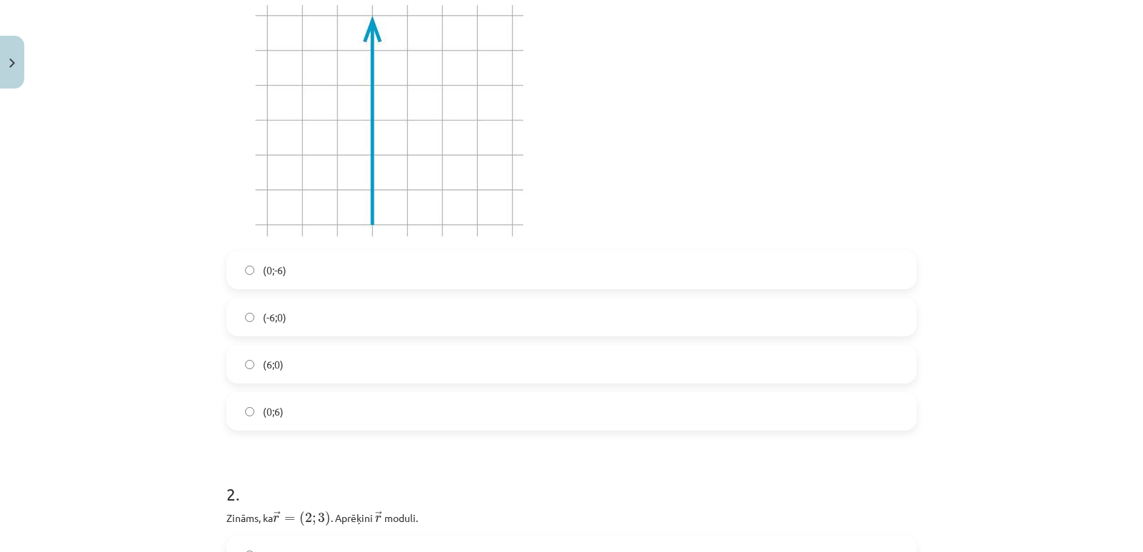
scroll to position [286, 0]
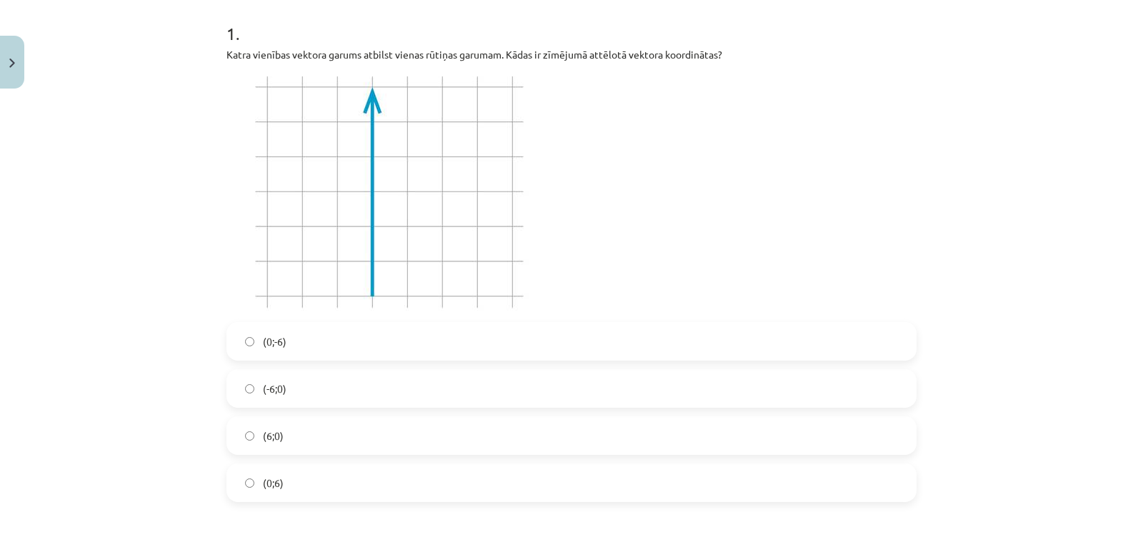
click at [89, 68] on div "Mācību tēma: Matemātikas i - 10. klases 1. ieskaites mācību materiāls (a,b) #8 …" at bounding box center [571, 276] width 1143 height 552
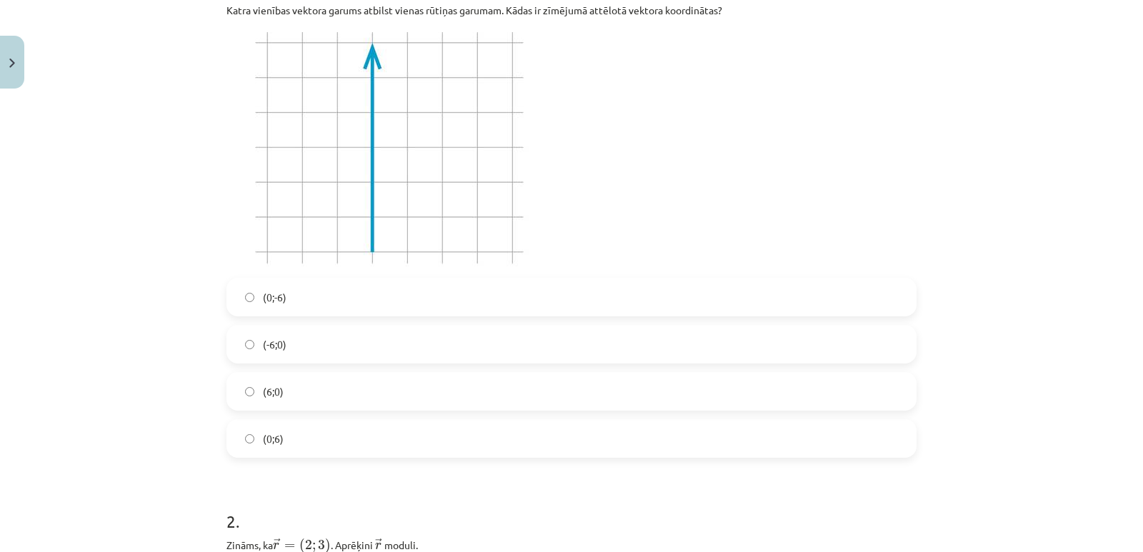
scroll to position [428, 0]
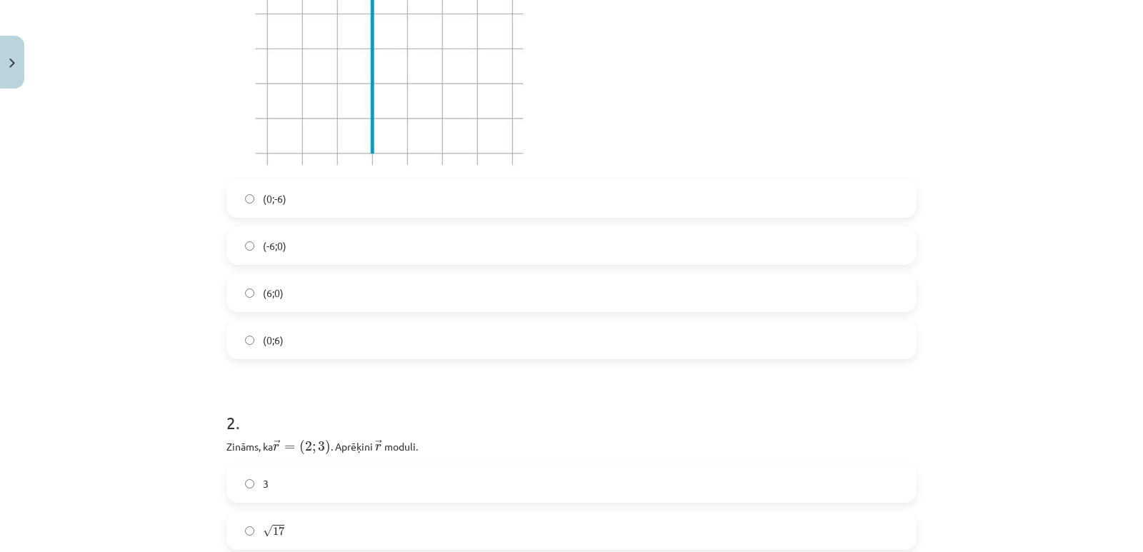
click at [264, 334] on span "(0;6)" at bounding box center [273, 340] width 21 height 15
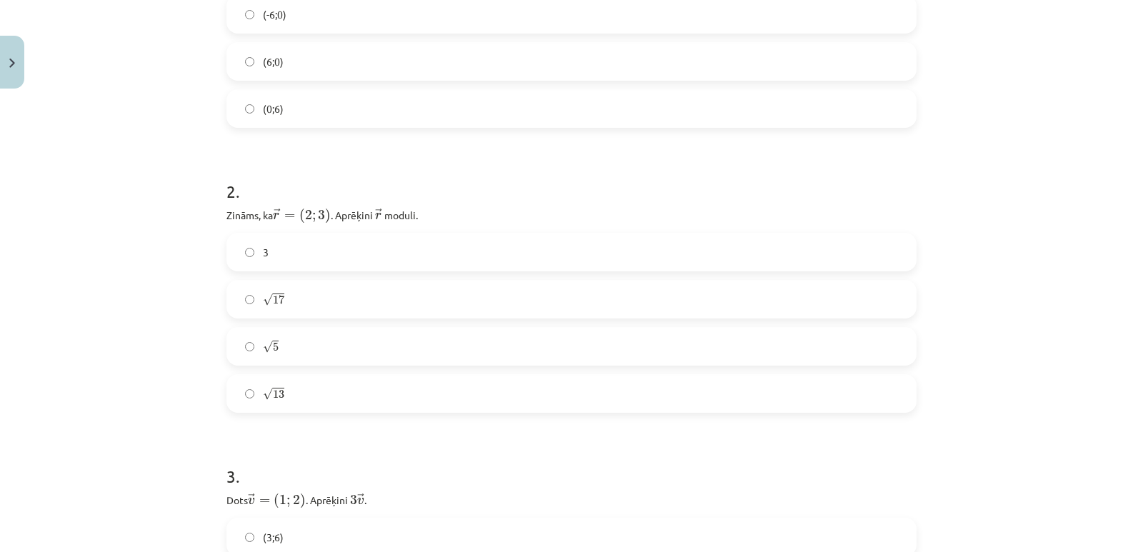
scroll to position [785, 0]
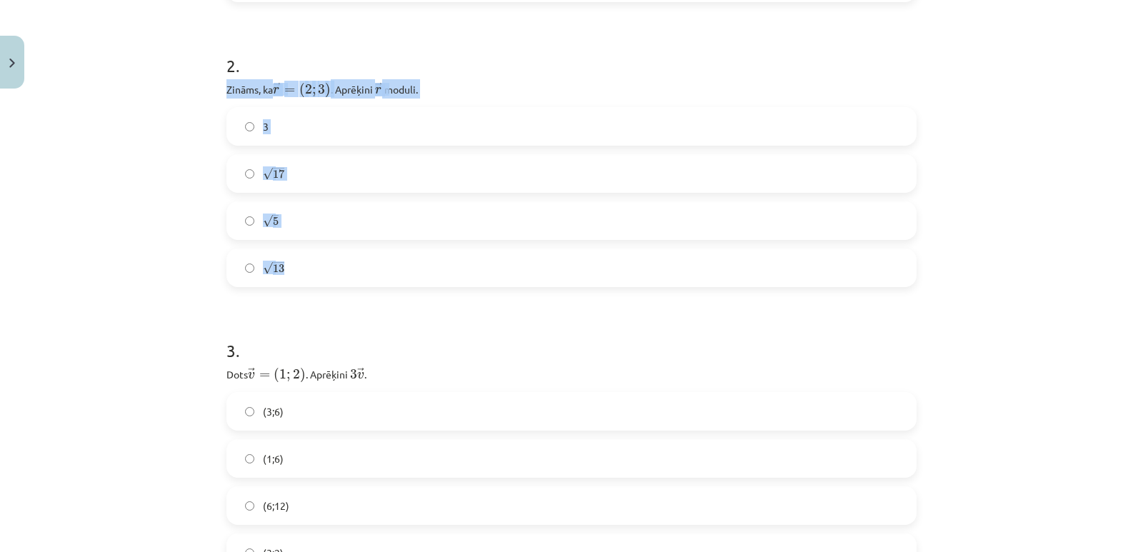
drag, startPoint x: 220, startPoint y: 85, endPoint x: 396, endPoint y: 268, distance: 254.5
copy div "Zināms, ka ﻿ → r = ( 2 ; 3 ) r → = ( 2 ; 3 ) . Aprēķini ﻿ → r r → ﻿ moduli. 3 √…"
drag, startPoint x: 303, startPoint y: 326, endPoint x: 291, endPoint y: 301, distance: 28.1
click at [303, 325] on h1 "3 ." at bounding box center [571, 338] width 690 height 44
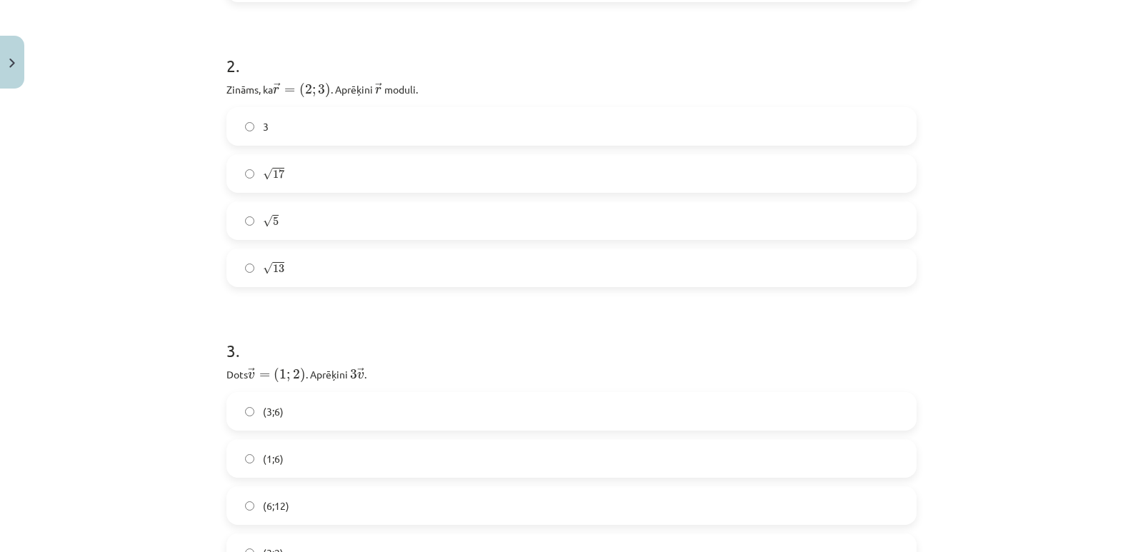
click at [263, 267] on span "√" at bounding box center [268, 268] width 10 height 12
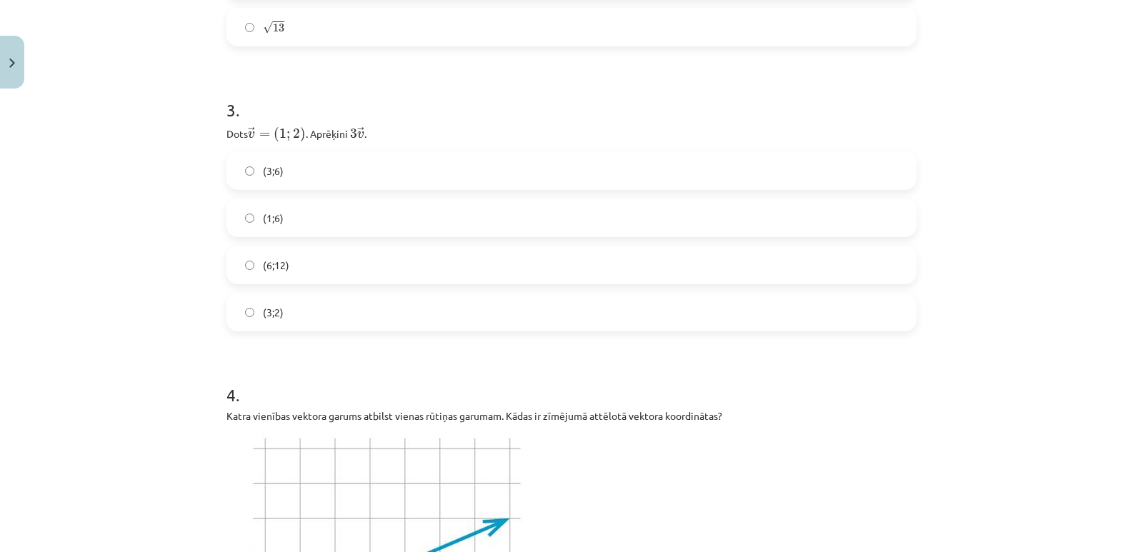
scroll to position [1071, 0]
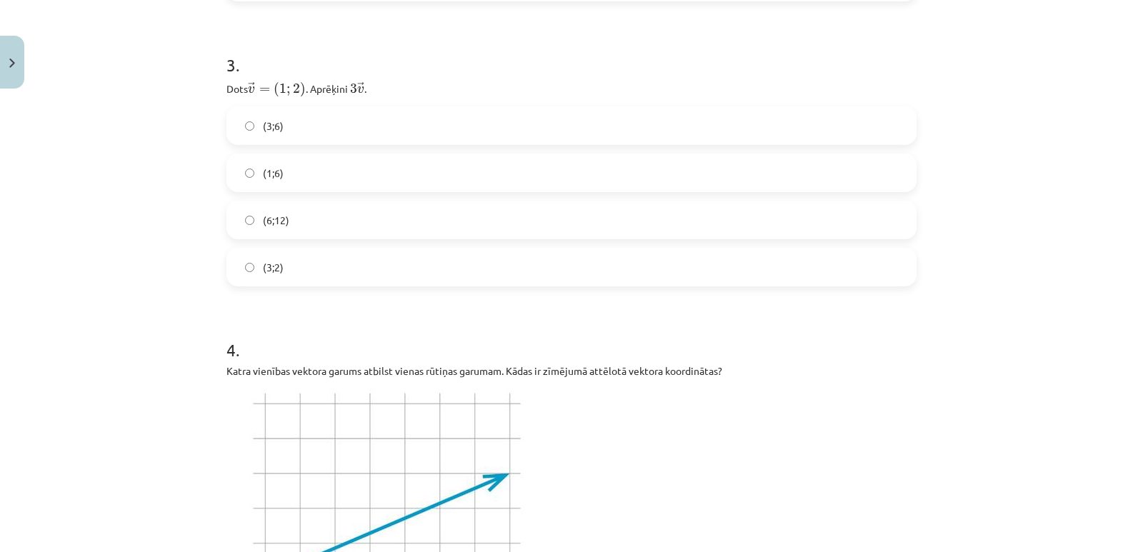
click at [249, 126] on label "(3;6)" at bounding box center [571, 126] width 687 height 36
click at [326, 327] on h1 "4 ." at bounding box center [571, 337] width 690 height 44
drag, startPoint x: 221, startPoint y: 83, endPoint x: 333, endPoint y: 278, distance: 225.5
click at [333, 278] on div "3 . Dots → v = ( 1 ; 2 ) v → = ( 1 ; 2 ) ﻿. Aprēķini ﻿ 3 → v 3 v → ﻿. (3;6) (1;…" at bounding box center [571, 158] width 690 height 256
copy div "Dots → v = ( 1 ; 2 ) v → = ( 1 ; 2 ) ﻿. Aprēķini ﻿ 3 → v 3 v → ﻿. (3;6) (1;6) (…"
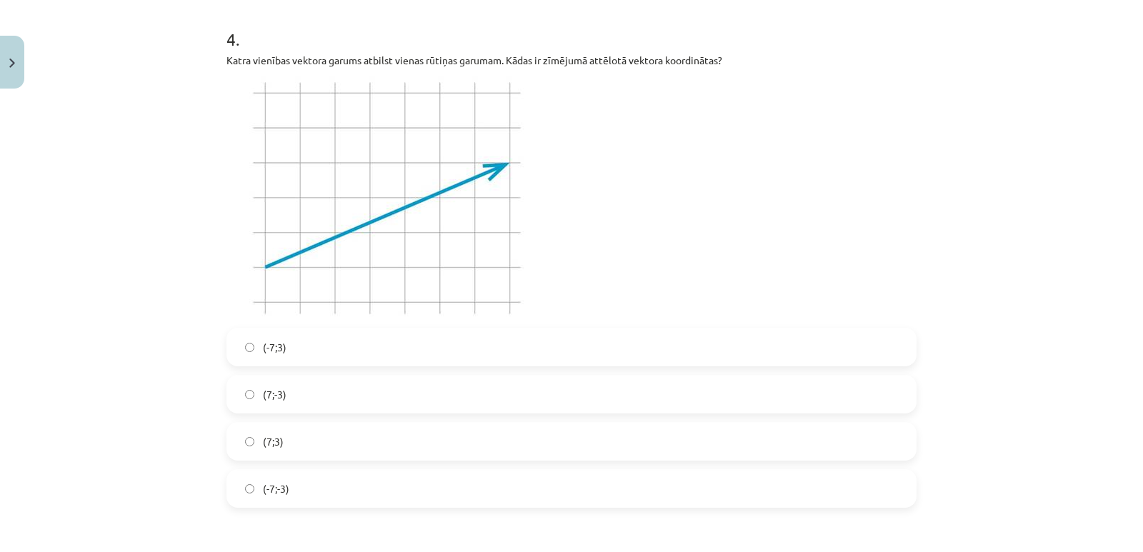
scroll to position [1357, 0]
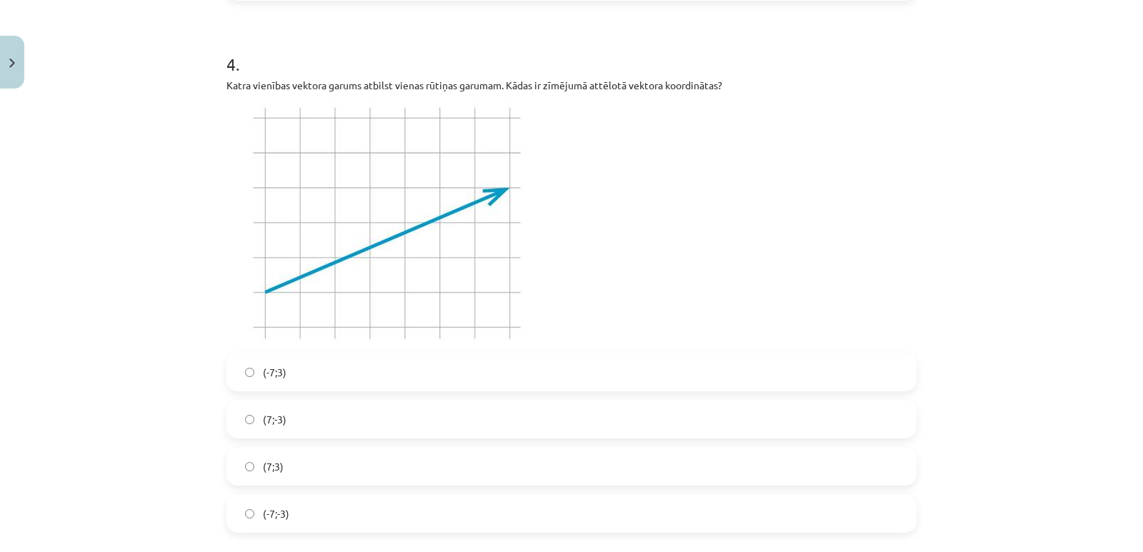
click at [86, 35] on div "Mācību tēma: Matemātikas i - 10. klases 1. ieskaites mācību materiāls (a,b) #8 …" at bounding box center [571, 276] width 1143 height 552
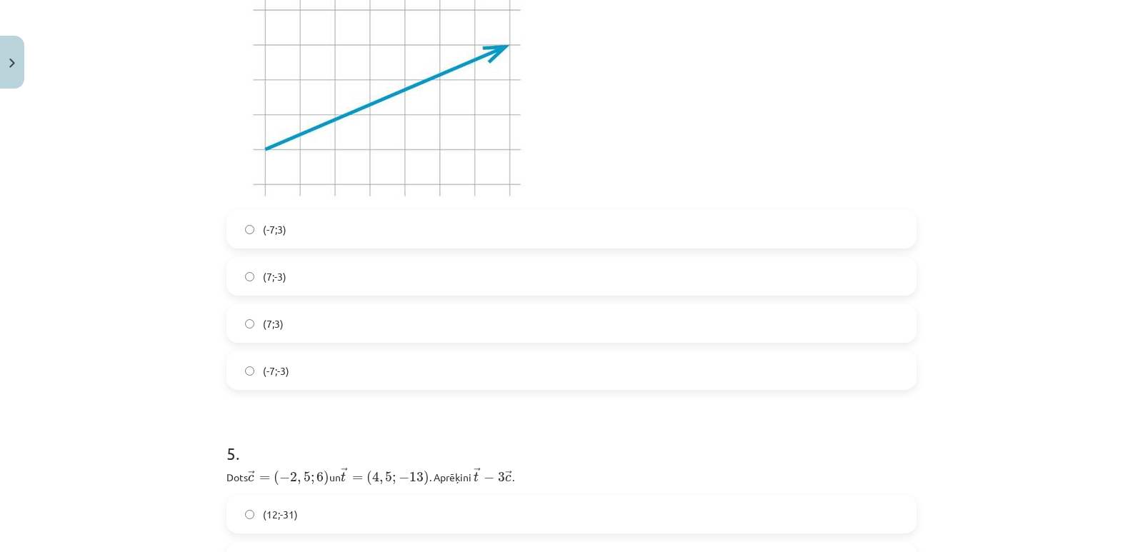
click at [287, 326] on label "(7;3)" at bounding box center [571, 324] width 687 height 36
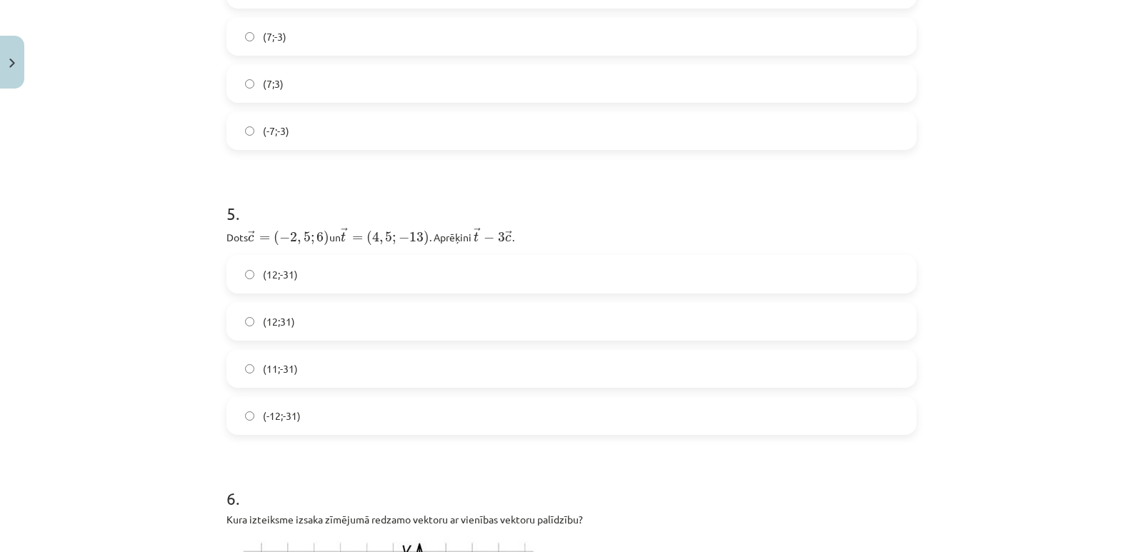
scroll to position [1785, 0]
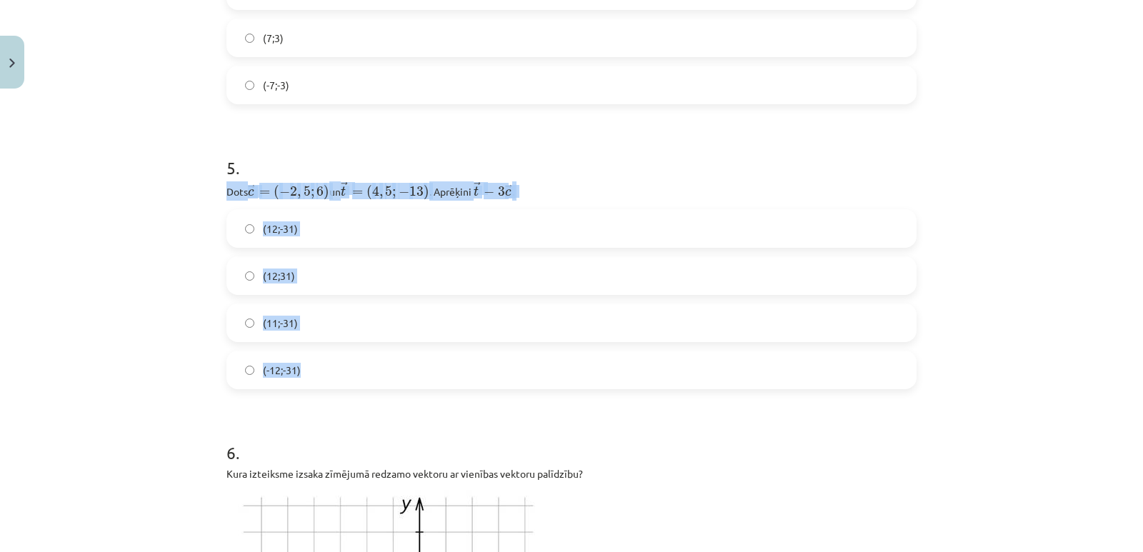
drag, startPoint x: 220, startPoint y: 187, endPoint x: 461, endPoint y: 387, distance: 312.9
click at [461, 387] on div "12 XP Saņemsi Sarežģīts 426 pilda Apraksts Uzdevums Palīdzība 1 . Katra vienība…" at bounding box center [571, 544] width 707 height 4469
copy div "Dots ﻿﻿ → c = ( − 2 , 5 ; 6 ) c → = ( − 2 , 5 ; 6 ) ﻿ un ﻿ → t = ( 4 , 5 ; − 13…"
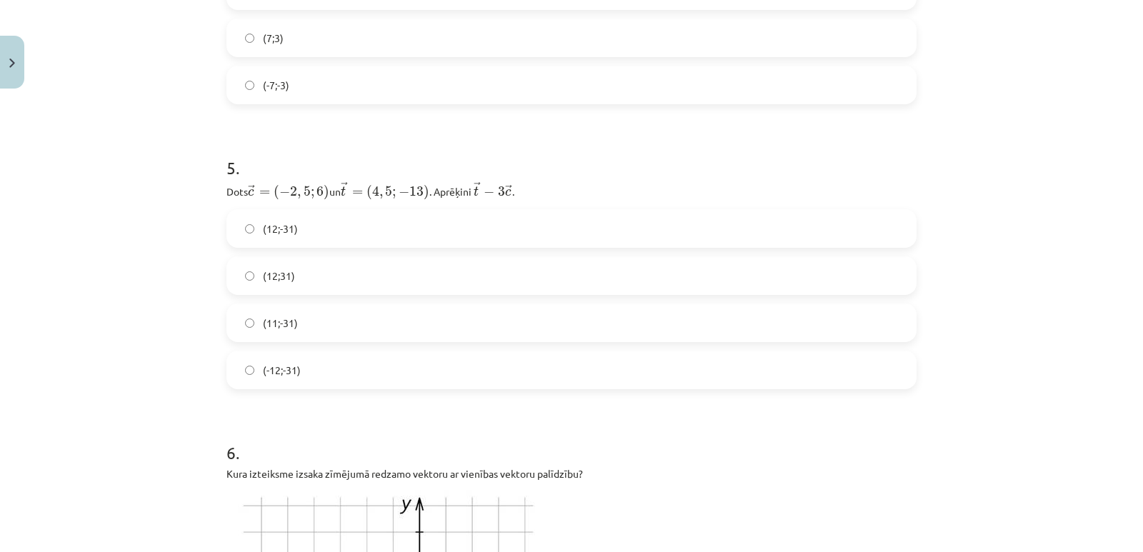
click at [362, 418] on h1 "6 ." at bounding box center [571, 440] width 690 height 44
click at [278, 229] on span "(12;-31)" at bounding box center [280, 228] width 35 height 15
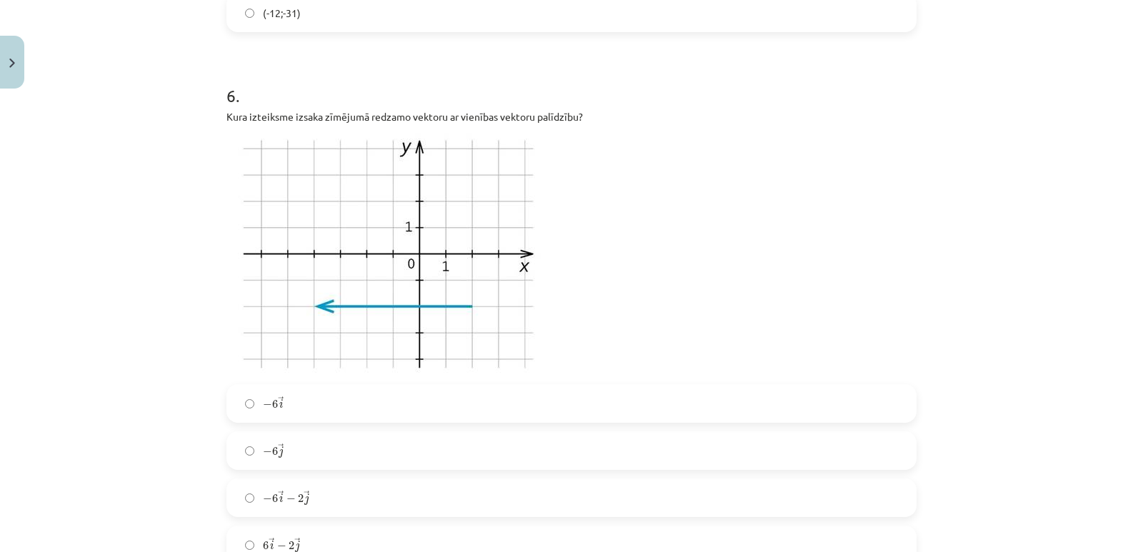
scroll to position [2214, 0]
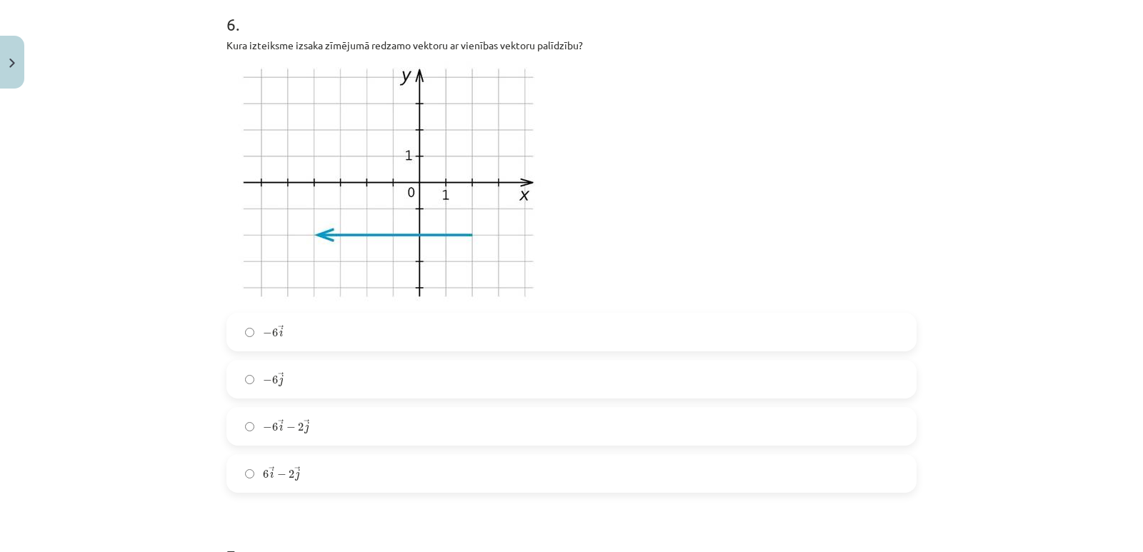
click at [286, 426] on span "−" at bounding box center [290, 427] width 9 height 9
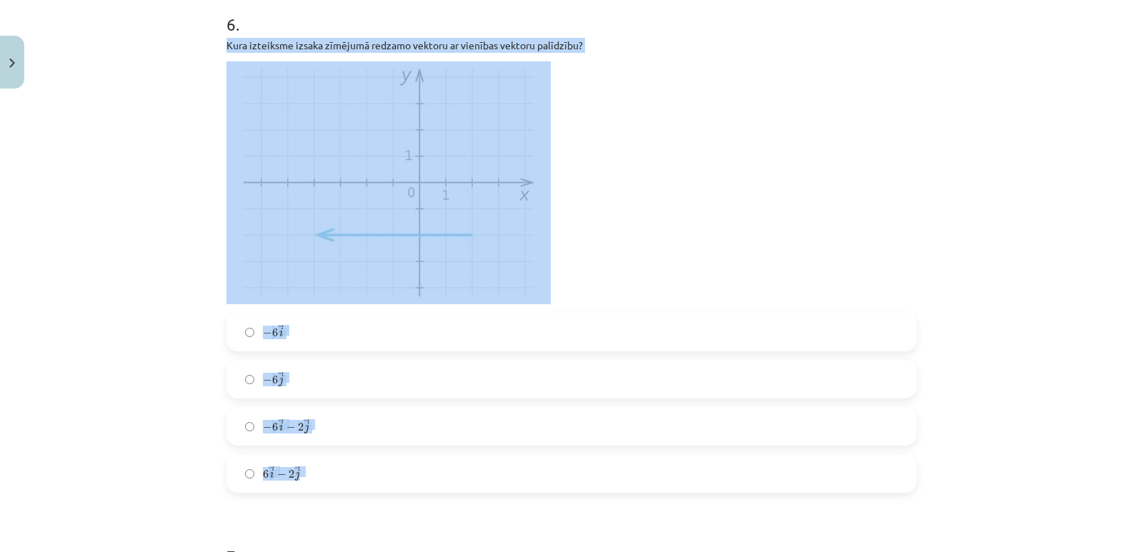
drag, startPoint x: 222, startPoint y: 41, endPoint x: 396, endPoint y: 468, distance: 460.5
click at [396, 468] on div "6 . Kura izteiksme izsaka zīmējumā redzamo vektoru ar vienības vektoru palīdzīb…" at bounding box center [571, 240] width 690 height 503
click at [681, 241] on p at bounding box center [571, 182] width 690 height 243
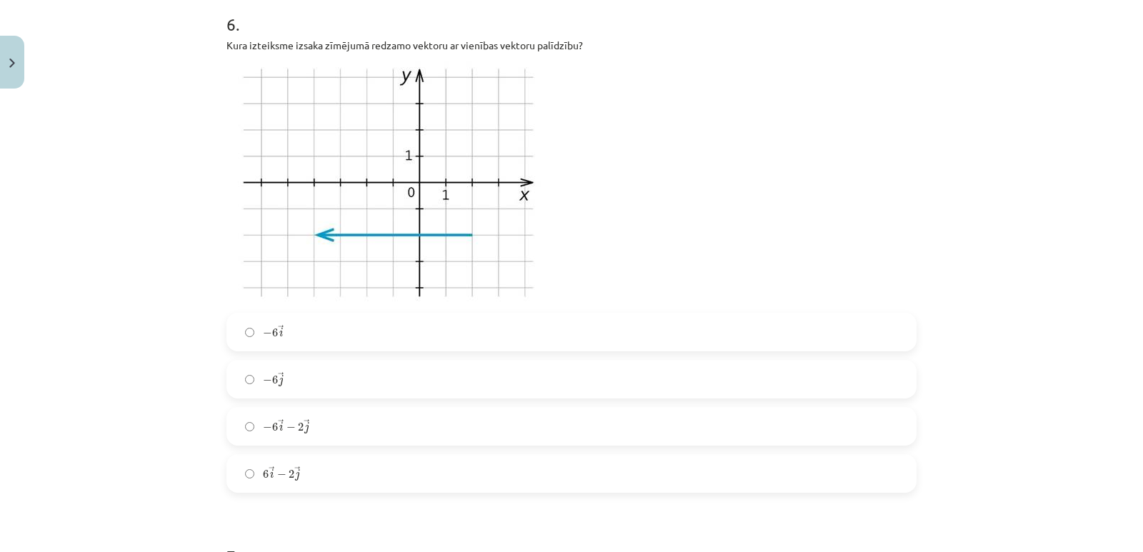
click at [278, 376] on span "j" at bounding box center [280, 381] width 5 height 11
click at [279, 340] on label "− 6 → i − 6 i →" at bounding box center [571, 332] width 687 height 36
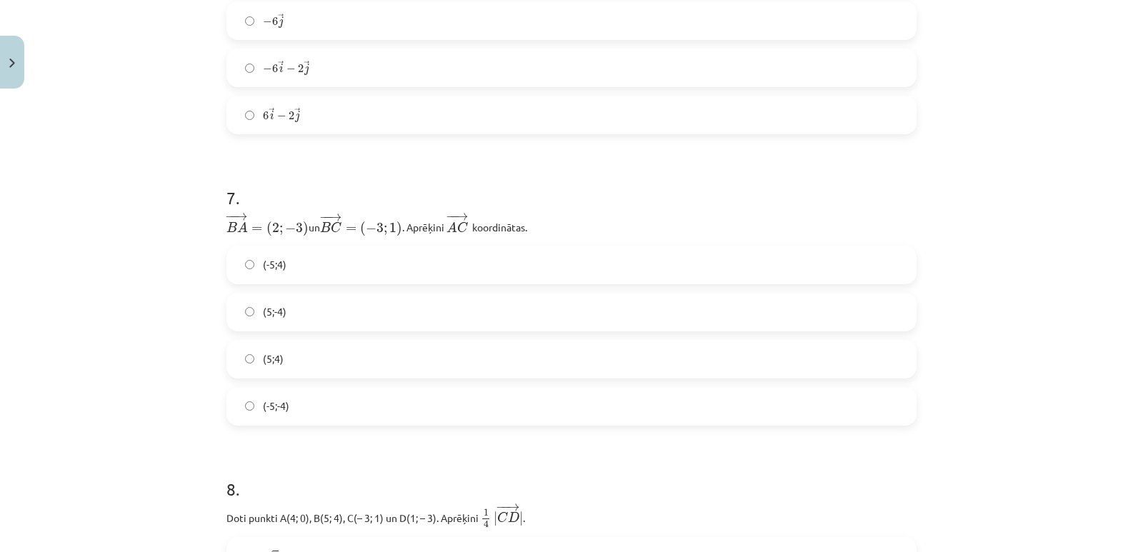
scroll to position [2571, 0]
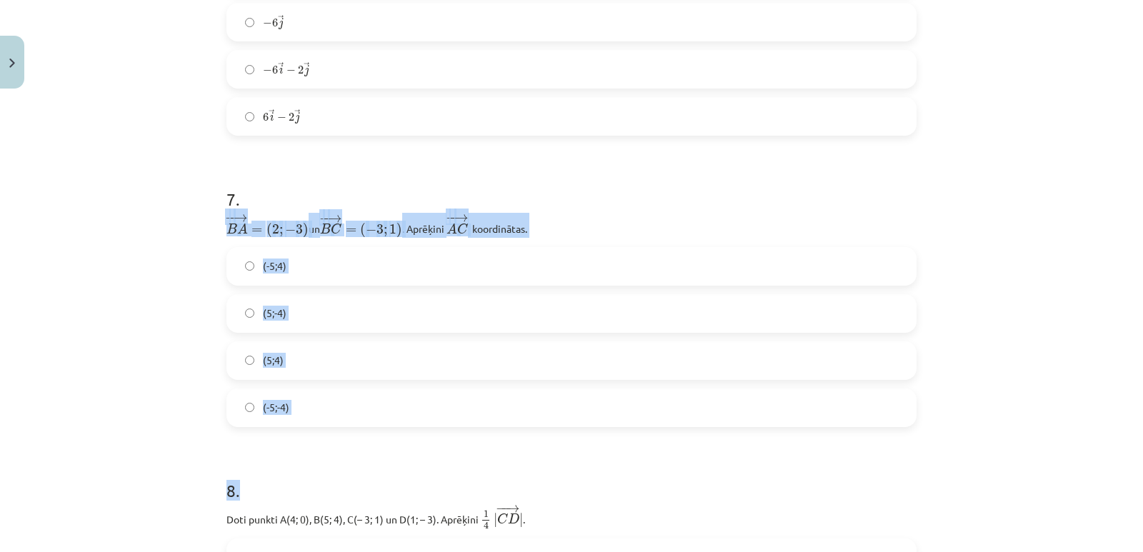
drag, startPoint x: 221, startPoint y: 213, endPoint x: 546, endPoint y: 428, distance: 390.0
drag, startPoint x: 351, startPoint y: 228, endPoint x: 357, endPoint y: 245, distance: 18.3
copy form "− − → B A = ( 2 ; − 3 ) B A → = ( 2 ; − 3 ) un ﻿ − − → B C = ( − 3 ; 1 ) B C → …"
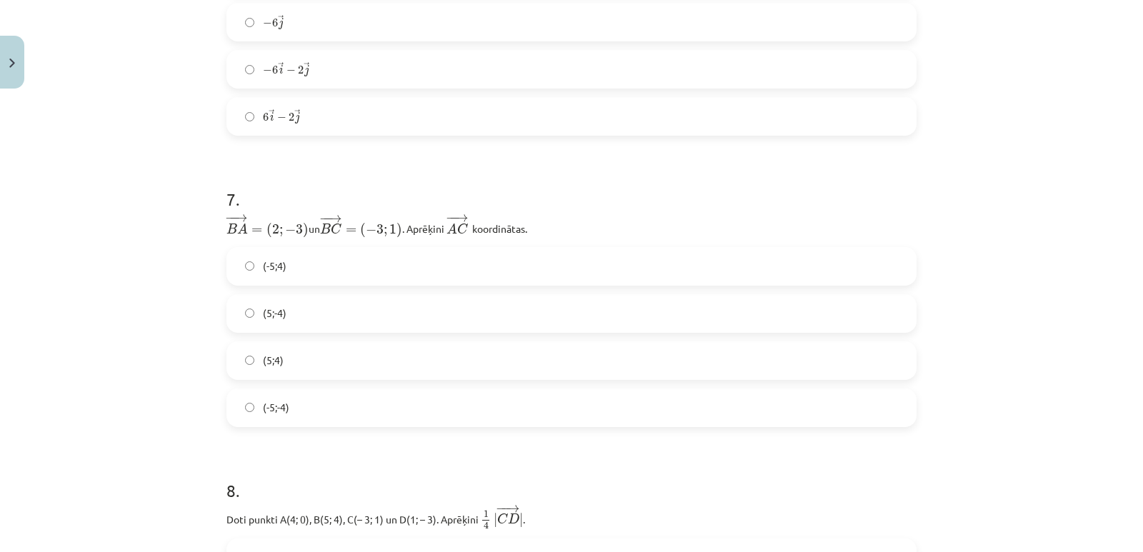
click at [274, 267] on span "(-5;4)" at bounding box center [275, 265] width 24 height 15
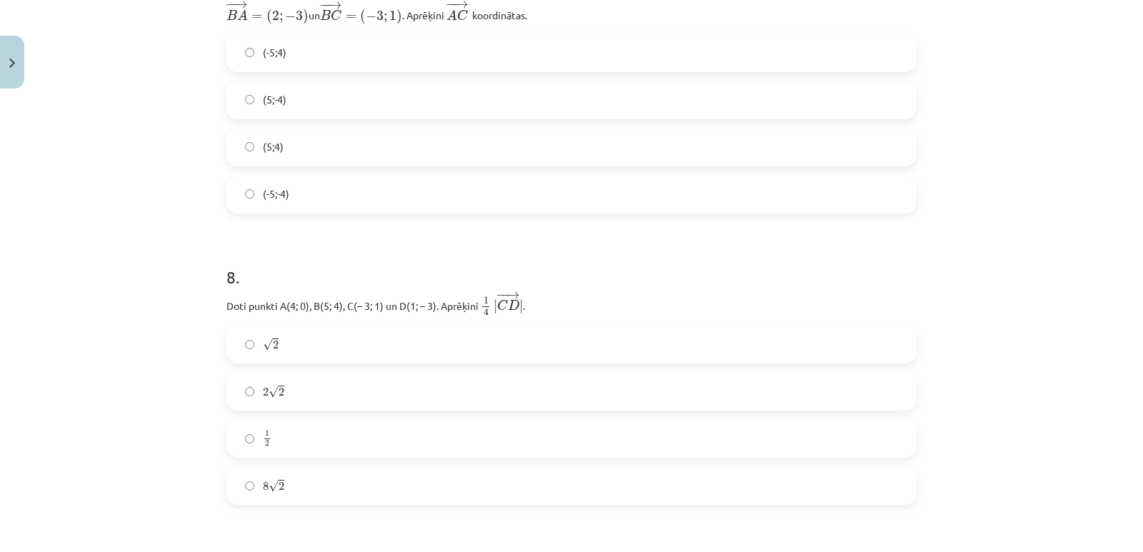
scroll to position [2785, 0]
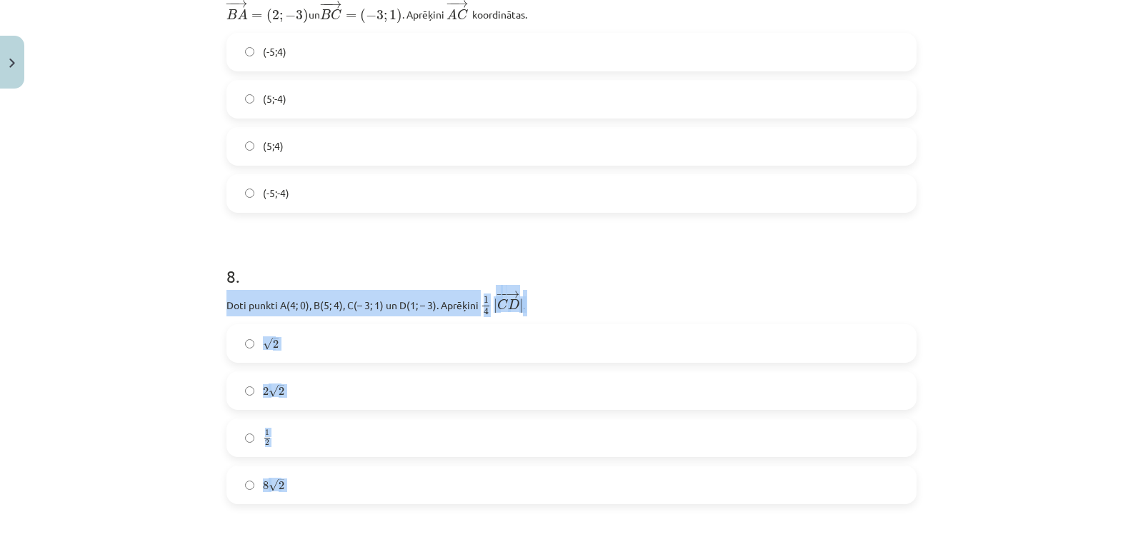
drag, startPoint x: 216, startPoint y: 299, endPoint x: 380, endPoint y: 431, distance: 210.3
copy form "Doti punkti A(4; 0), B(5; 4), C(– 3; 1) un D(1; – 3). Aprēķini ﻿ 1 4 | − − → C …"
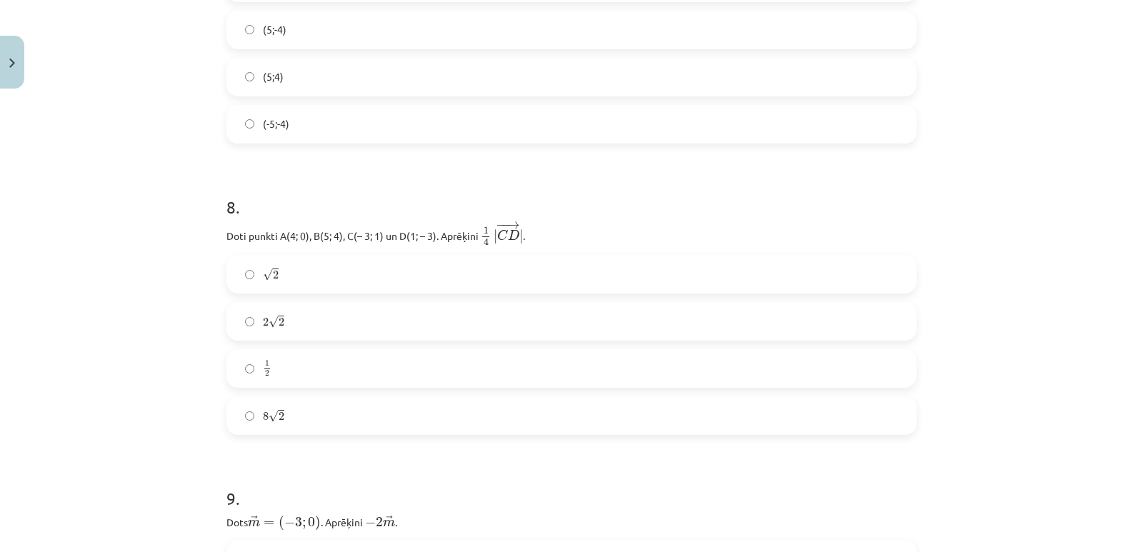
scroll to position [2928, 0]
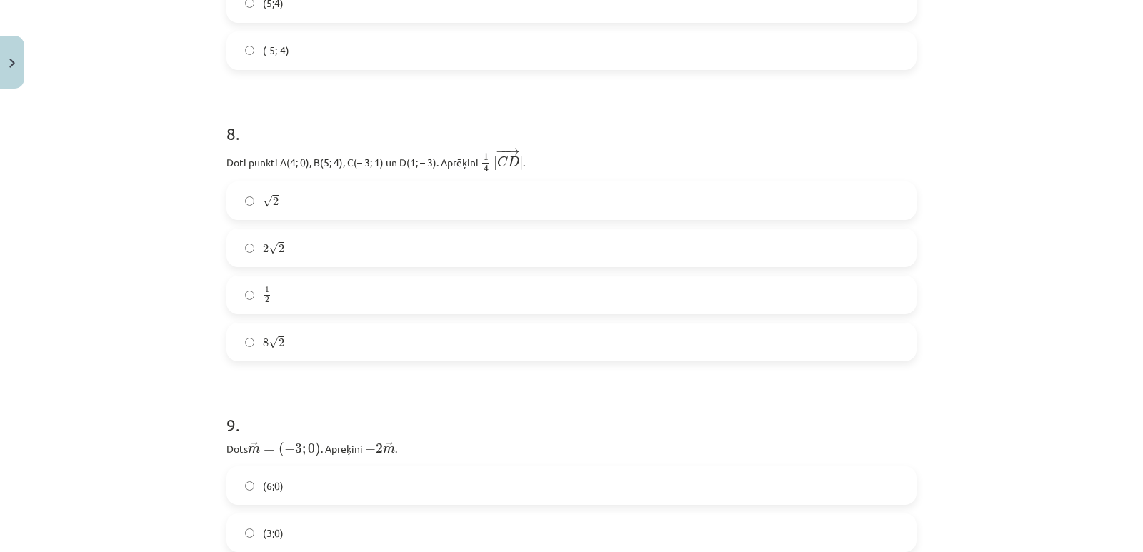
click at [273, 201] on span "2" at bounding box center [276, 201] width 6 height 9
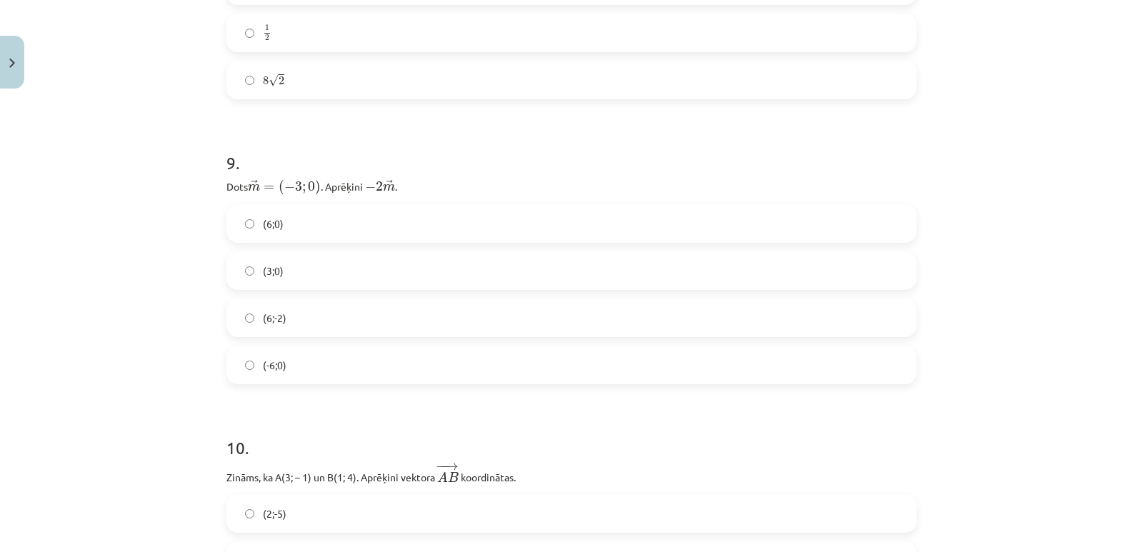
scroll to position [3213, 0]
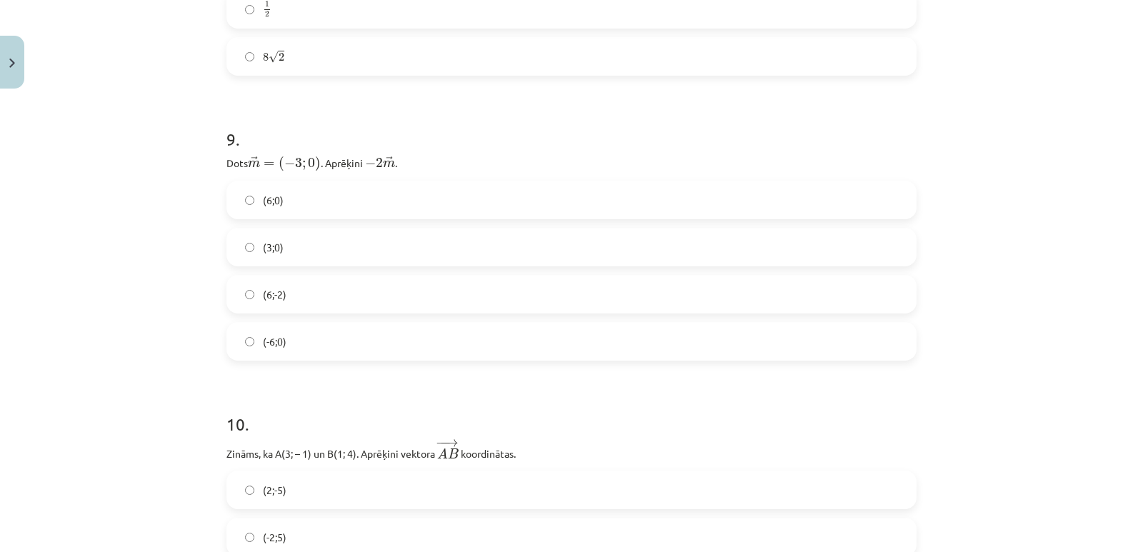
click at [273, 201] on span "(6;0)" at bounding box center [273, 200] width 21 height 15
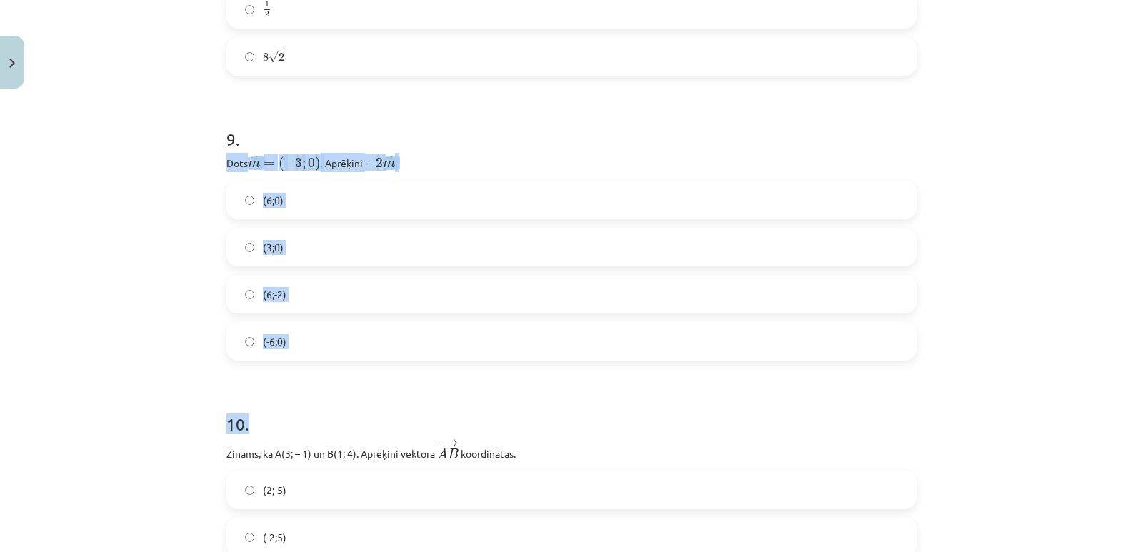
drag, startPoint x: 222, startPoint y: 155, endPoint x: 411, endPoint y: 363, distance: 281.0
drag, startPoint x: 315, startPoint y: 339, endPoint x: 206, endPoint y: 146, distance: 221.3
click at [206, 146] on div "Mācību tēma: Matemātikas i - 10. klases 1. ieskaites mācību materiāls (a,b) #8 …" at bounding box center [571, 276] width 1143 height 552
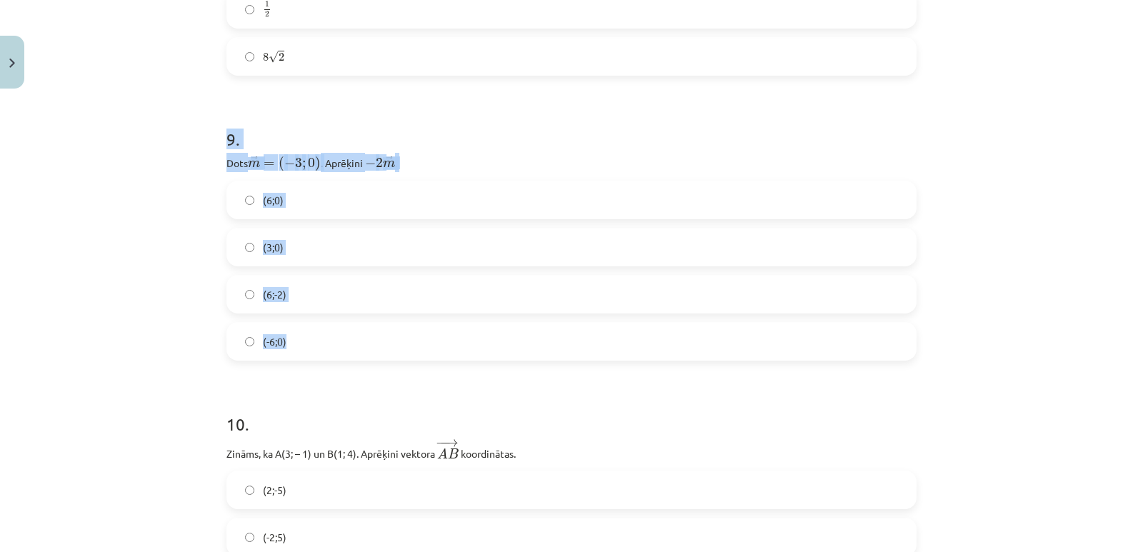
click at [236, 161] on p "Dots ﻿ → m = ( − 3 ; 0 ) m → = ( − 3 ; 0 ) . Aprēķini ﻿ − 2 → m − 2 m → ﻿." at bounding box center [571, 162] width 690 height 19
drag, startPoint x: 220, startPoint y: 159, endPoint x: 346, endPoint y: 348, distance: 227.6
copy div "Dots ﻿ → m = ( − 3 ; 0 ) m → = ( − 3 ; 0 ) . Aprēķini ﻿ − 2 → m − 2 m → ﻿. (6;0…"
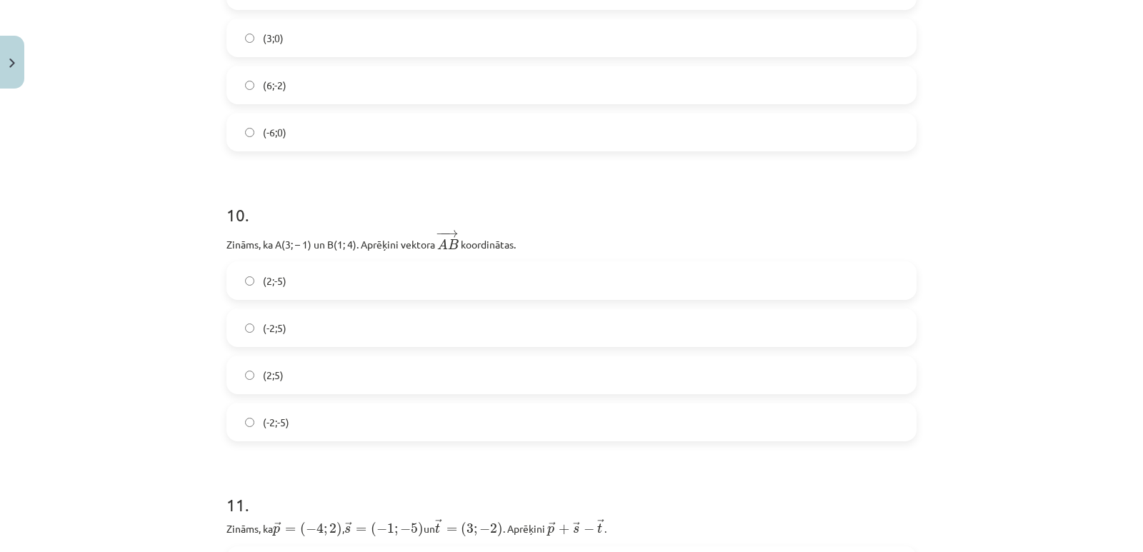
scroll to position [3428, 0]
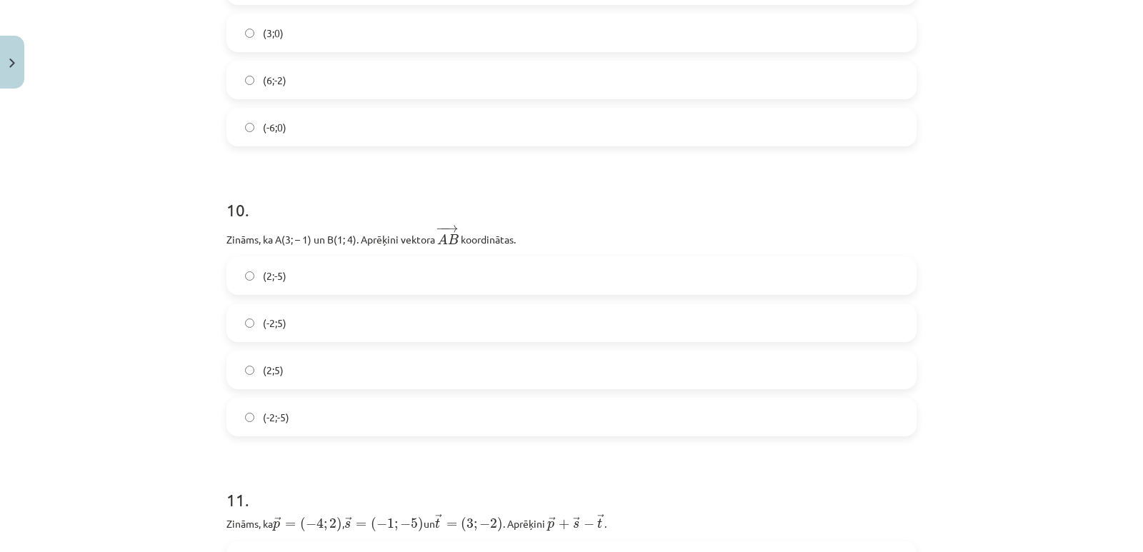
click at [271, 417] on span "(-2;-5)" at bounding box center [276, 417] width 26 height 15
click at [271, 316] on span "(-2;5)" at bounding box center [275, 323] width 24 height 15
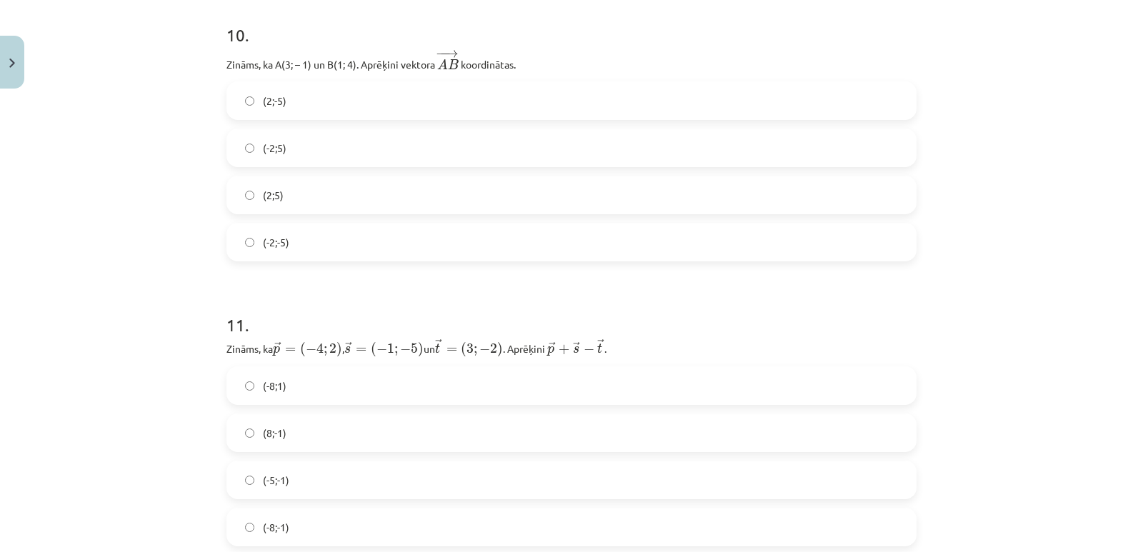
scroll to position [3570, 0]
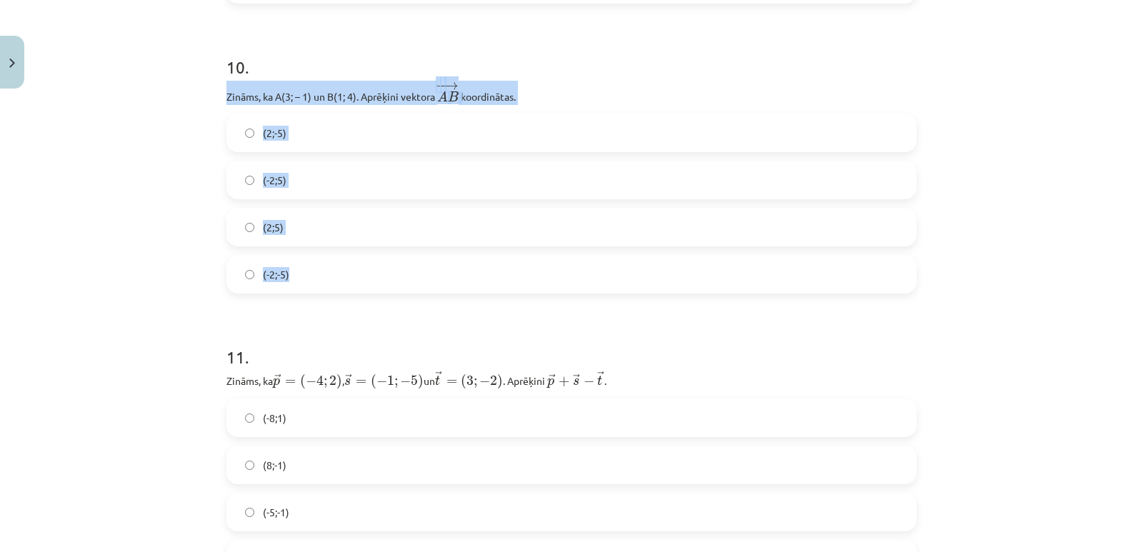
drag, startPoint x: 221, startPoint y: 94, endPoint x: 386, endPoint y: 289, distance: 256.4
click at [386, 289] on div "10 . Zināms, ka A(3; – 1) un B(1; 4). Aprēķini vektora ﻿ − − → A B A B → ﻿ koor…" at bounding box center [571, 162] width 690 height 261
copy div "Zināms, ka A(3; – 1) un B(1; 4). Aprēķini vektora ﻿ − − → A B A B → ﻿ koordināt…"
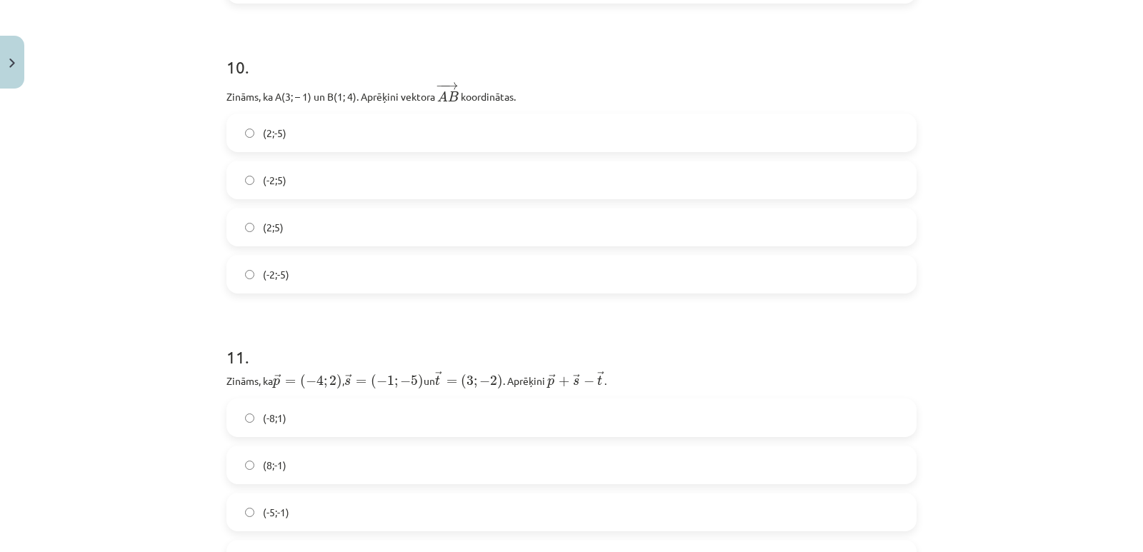
drag, startPoint x: 242, startPoint y: 315, endPoint x: 229, endPoint y: 201, distance: 114.3
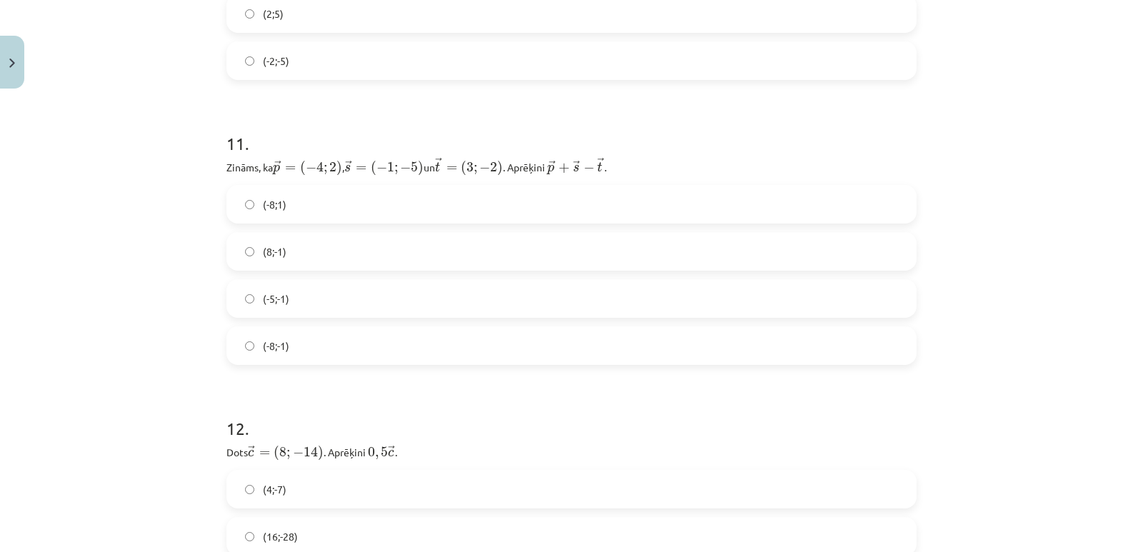
scroll to position [3785, 0]
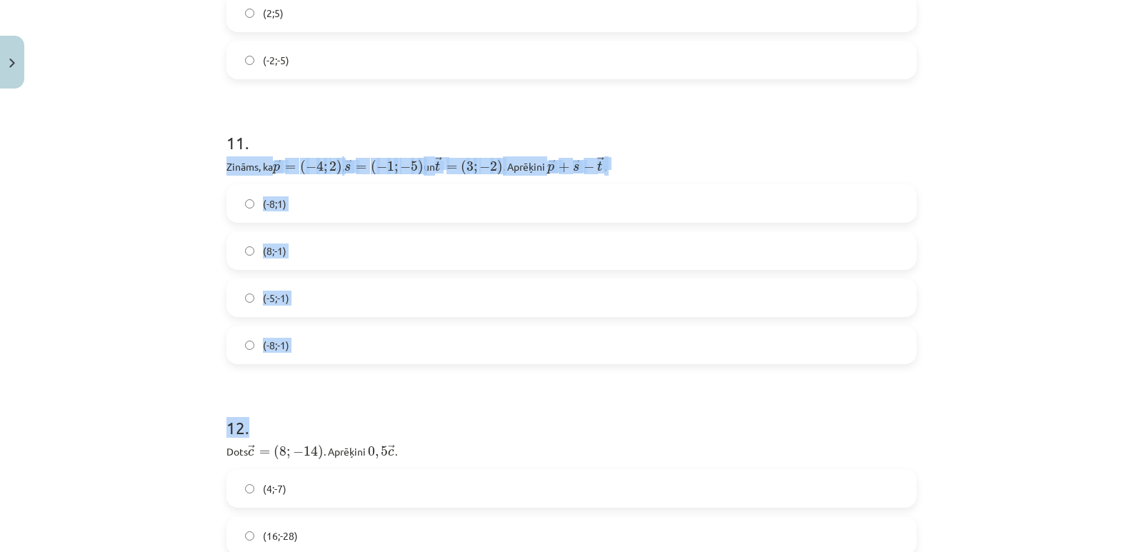
drag, startPoint x: 221, startPoint y: 161, endPoint x: 523, endPoint y: 373, distance: 369.7
drag, startPoint x: 378, startPoint y: 349, endPoint x: 199, endPoint y: 161, distance: 259.1
click at [199, 161] on div "Mācību tēma: Matemātikas i - 10. klases 1. ieskaites mācību materiāls (a,b) #8 …" at bounding box center [571, 276] width 1143 height 552
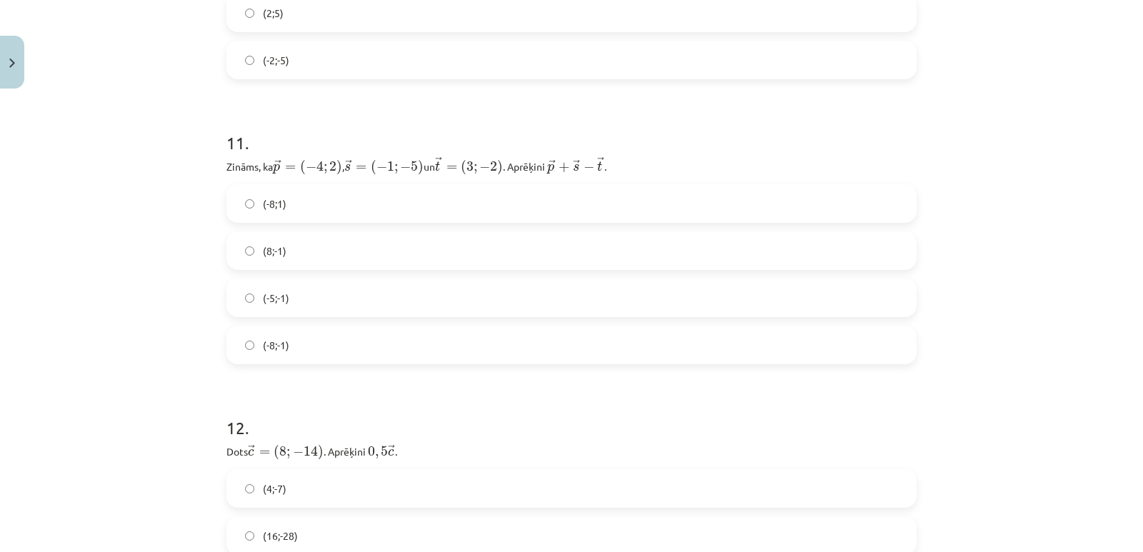
click at [265, 341] on span "(-8;-1)" at bounding box center [276, 345] width 26 height 15
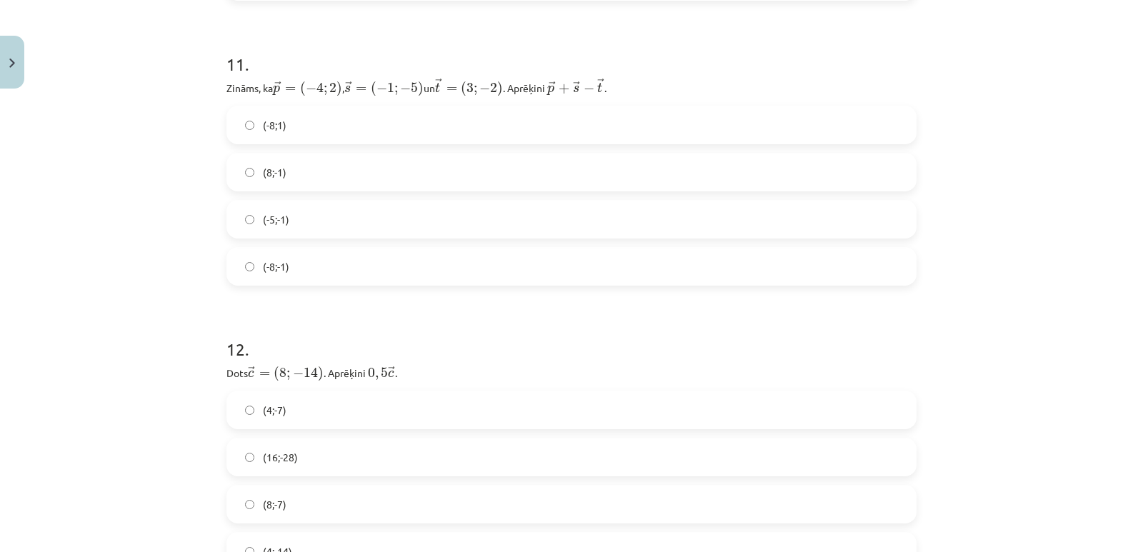
scroll to position [3999, 0]
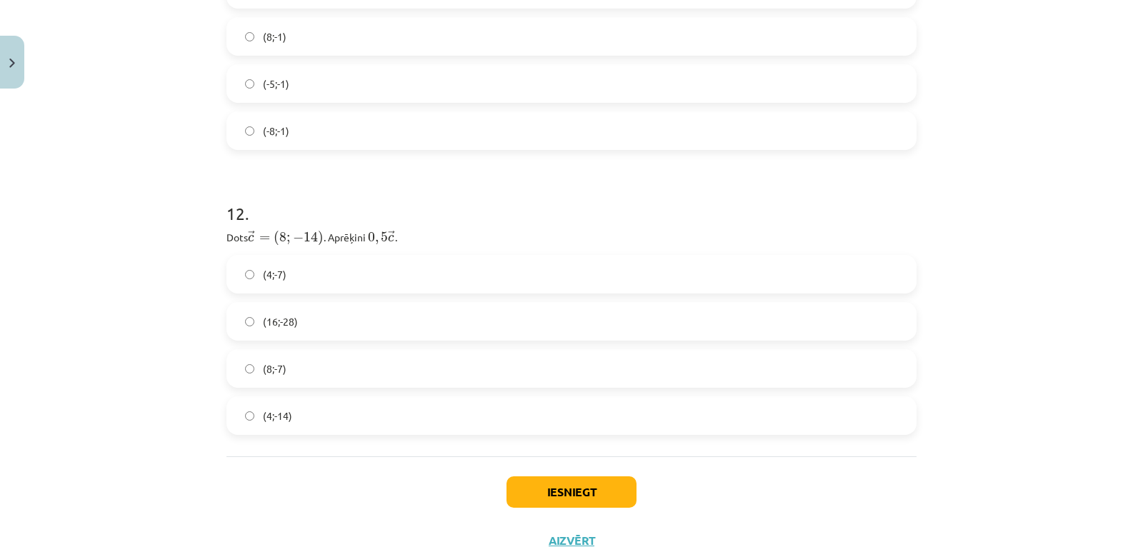
click at [274, 278] on span "(4;-7)" at bounding box center [275, 274] width 24 height 15
drag, startPoint x: 222, startPoint y: 230, endPoint x: 338, endPoint y: 431, distance: 232.0
click at [338, 431] on div "12 . Dots ﻿ → c = ( 8 ; − 14 ) c → = ( 8 ; − 14 ) ﻿. Aprēķini ﻿ 0 , 5 → c 0 , 5…" at bounding box center [571, 307] width 690 height 256
click at [204, 483] on div "Mācību tēma: Matemātikas i - 10. klases 1. ieskaites mācību materiāls (a,b) #8 …" at bounding box center [571, 276] width 1143 height 552
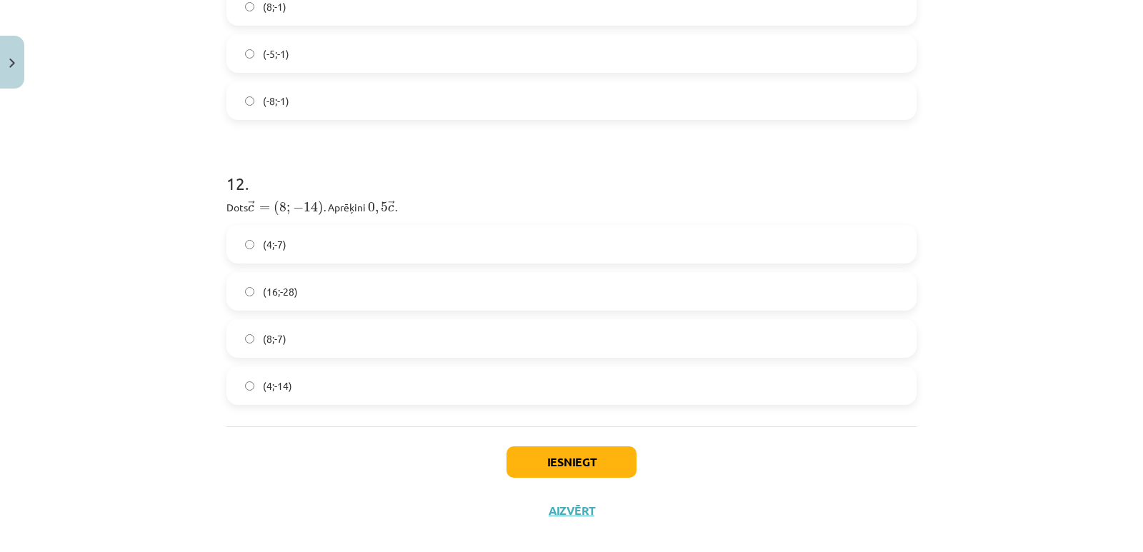
scroll to position [4045, 0]
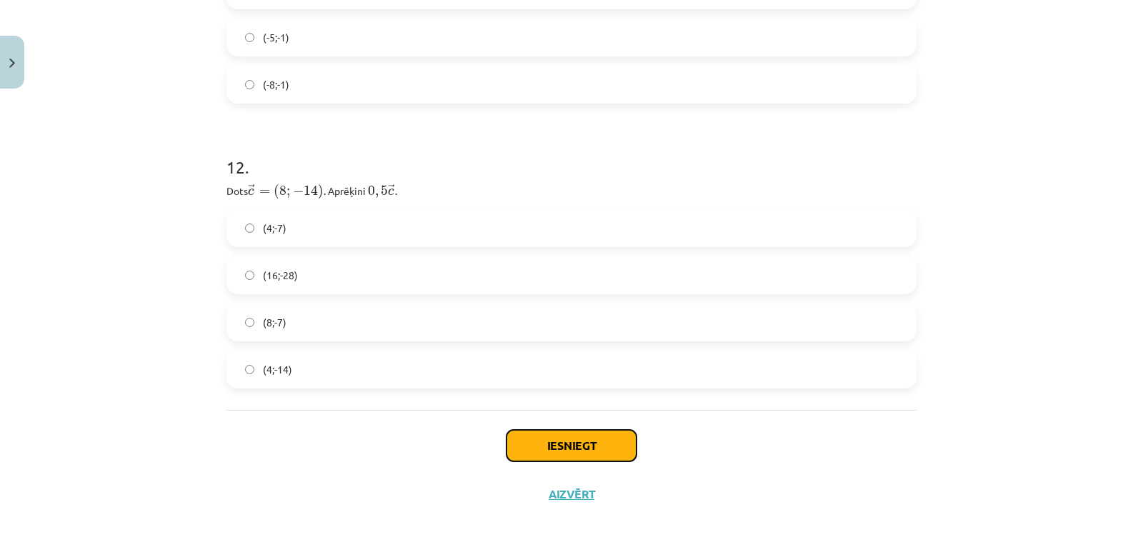
click at [548, 438] on button "Iesniegt" at bounding box center [571, 445] width 130 height 31
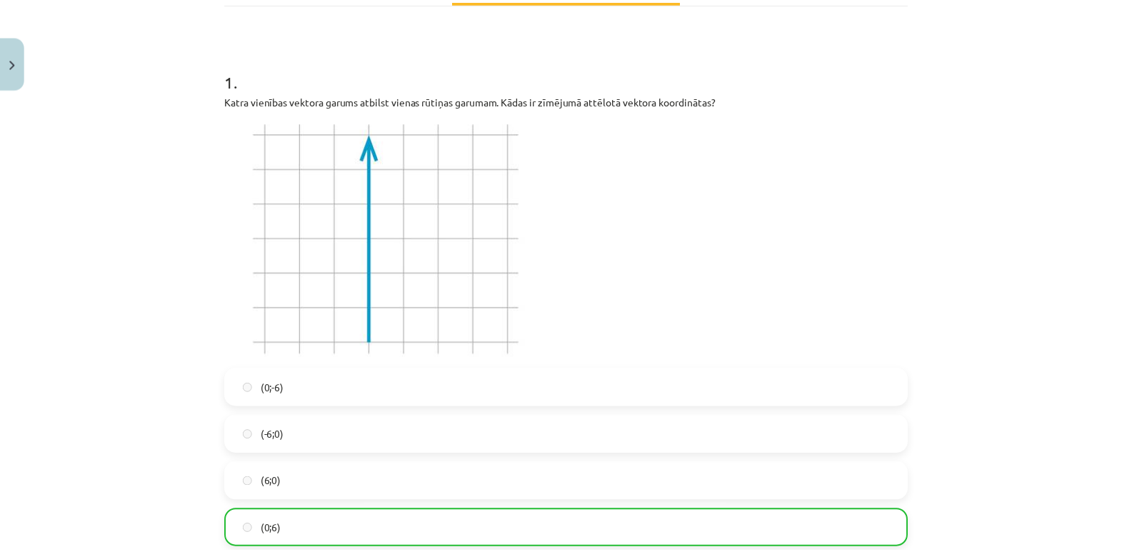
scroll to position [0, 0]
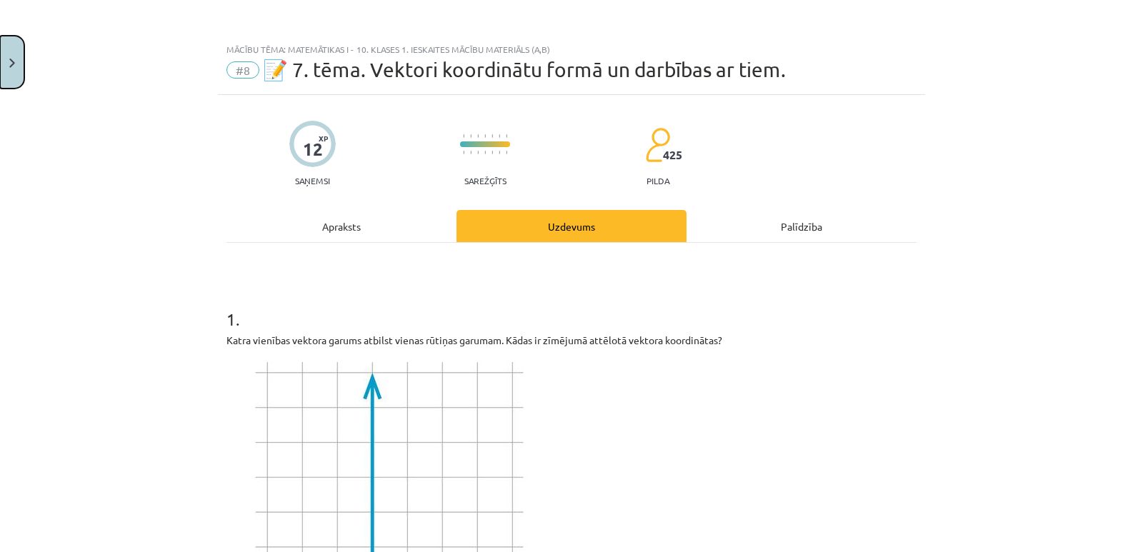
click at [19, 74] on button "Close" at bounding box center [12, 62] width 24 height 53
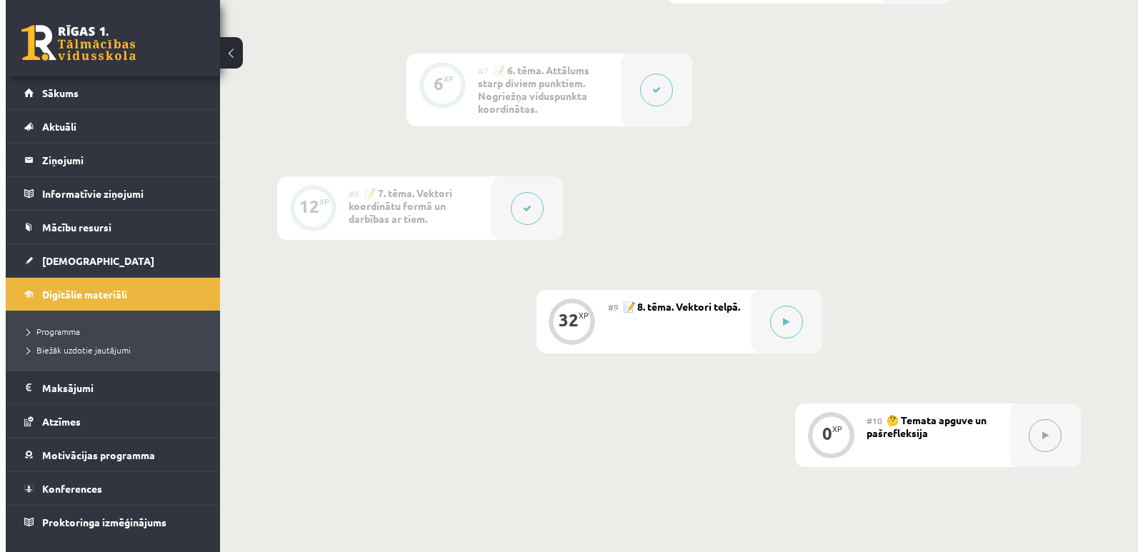
scroll to position [1000, 0]
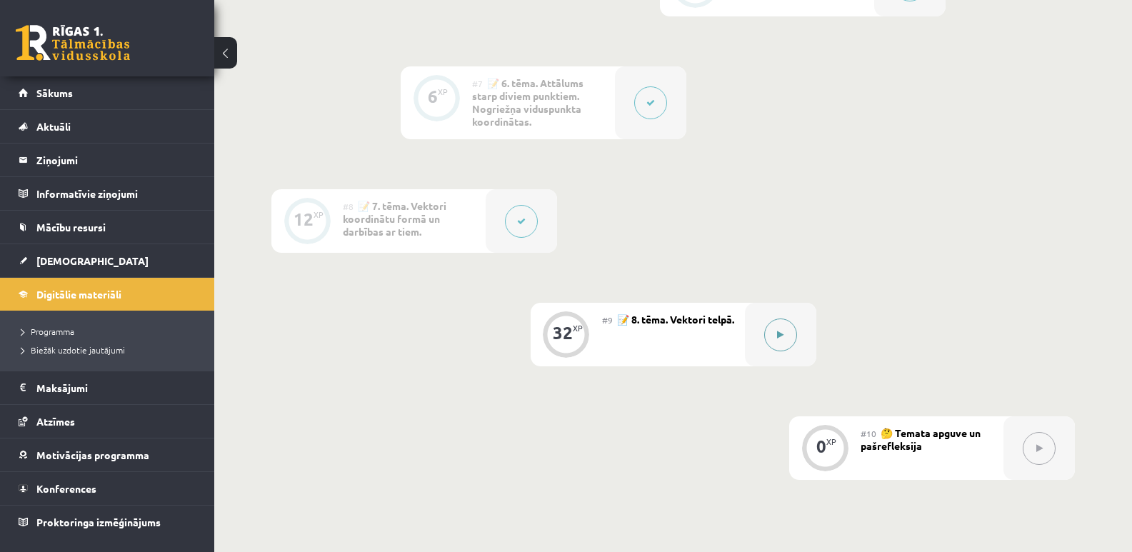
click at [778, 342] on button at bounding box center [780, 334] width 33 height 33
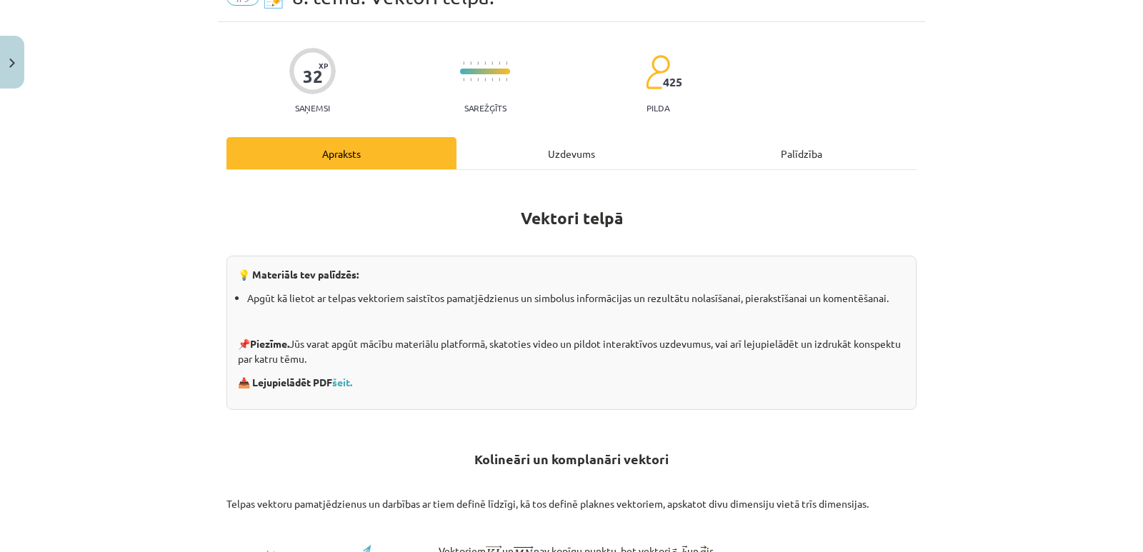
scroll to position [71, 0]
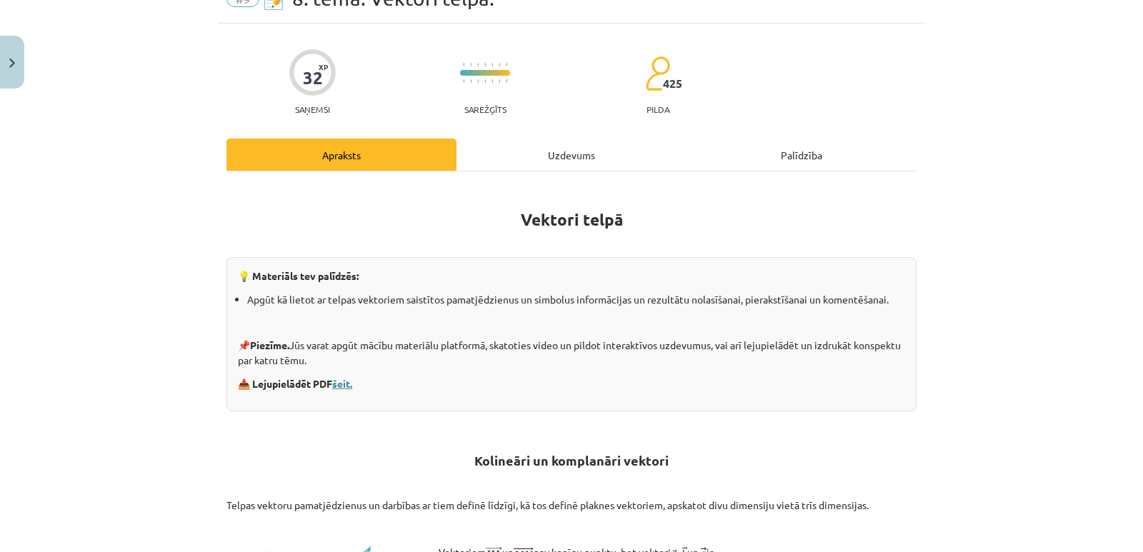
click at [344, 378] on link "šeit." at bounding box center [342, 383] width 20 height 13
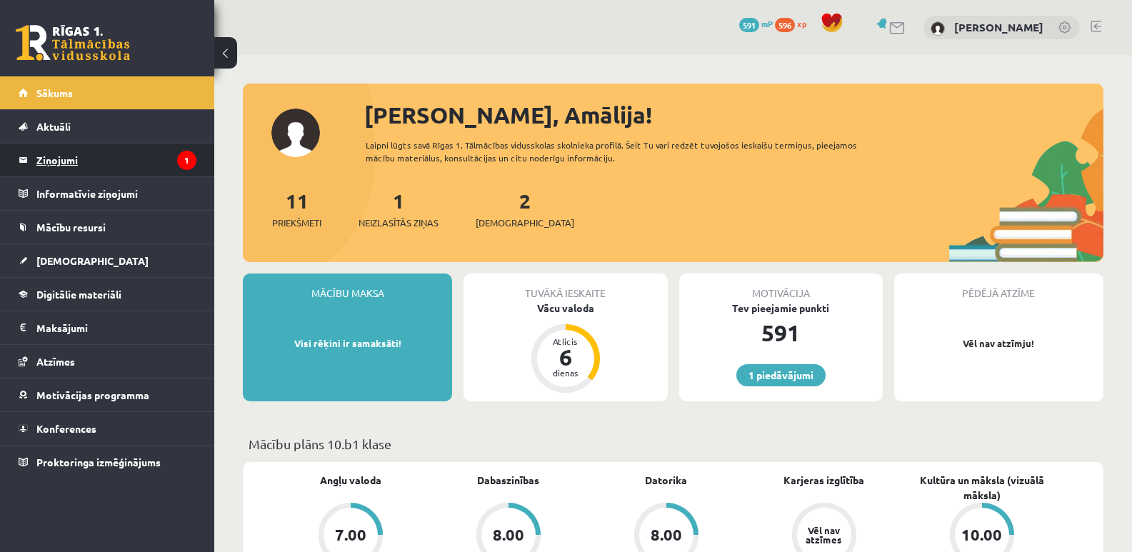
click at [112, 157] on legend "Ziņojumi 1" at bounding box center [116, 160] width 160 height 33
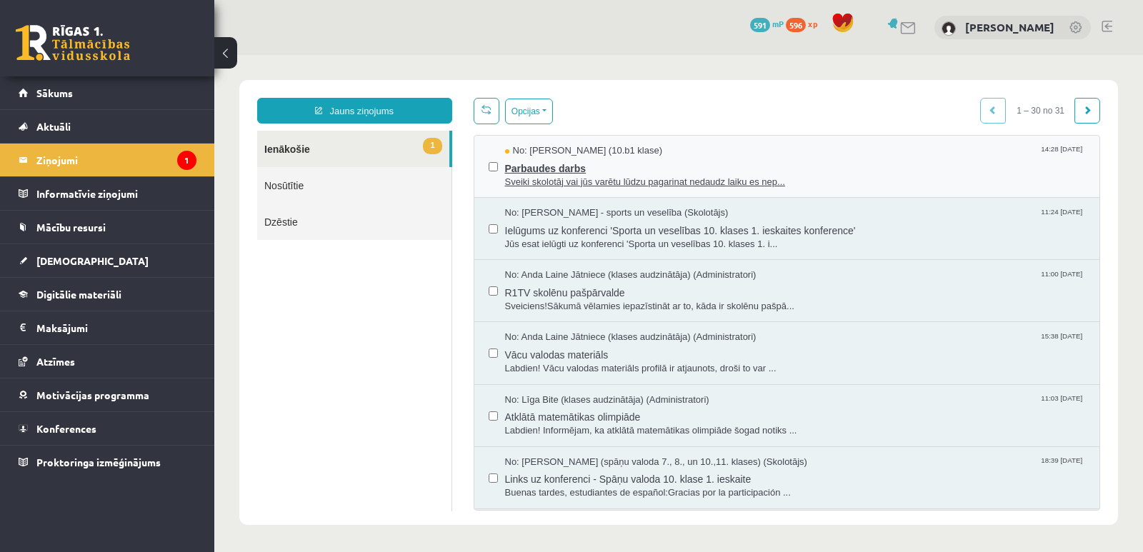
click at [550, 164] on span "Parbaudes darbs" at bounding box center [795, 167] width 581 height 18
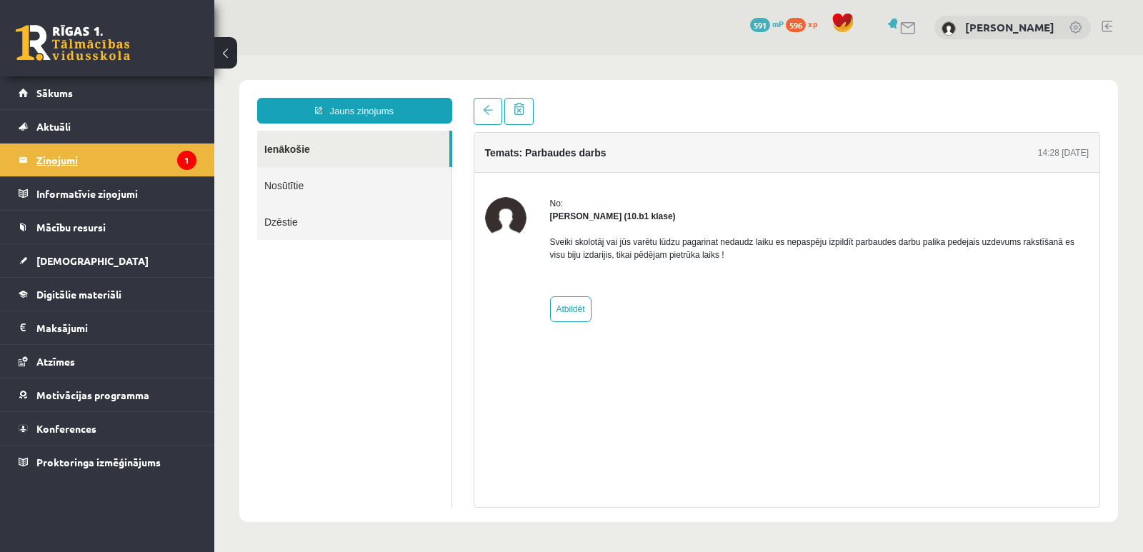
click at [189, 159] on icon "1" at bounding box center [186, 160] width 19 height 19
